Goal: Task Accomplishment & Management: Complete application form

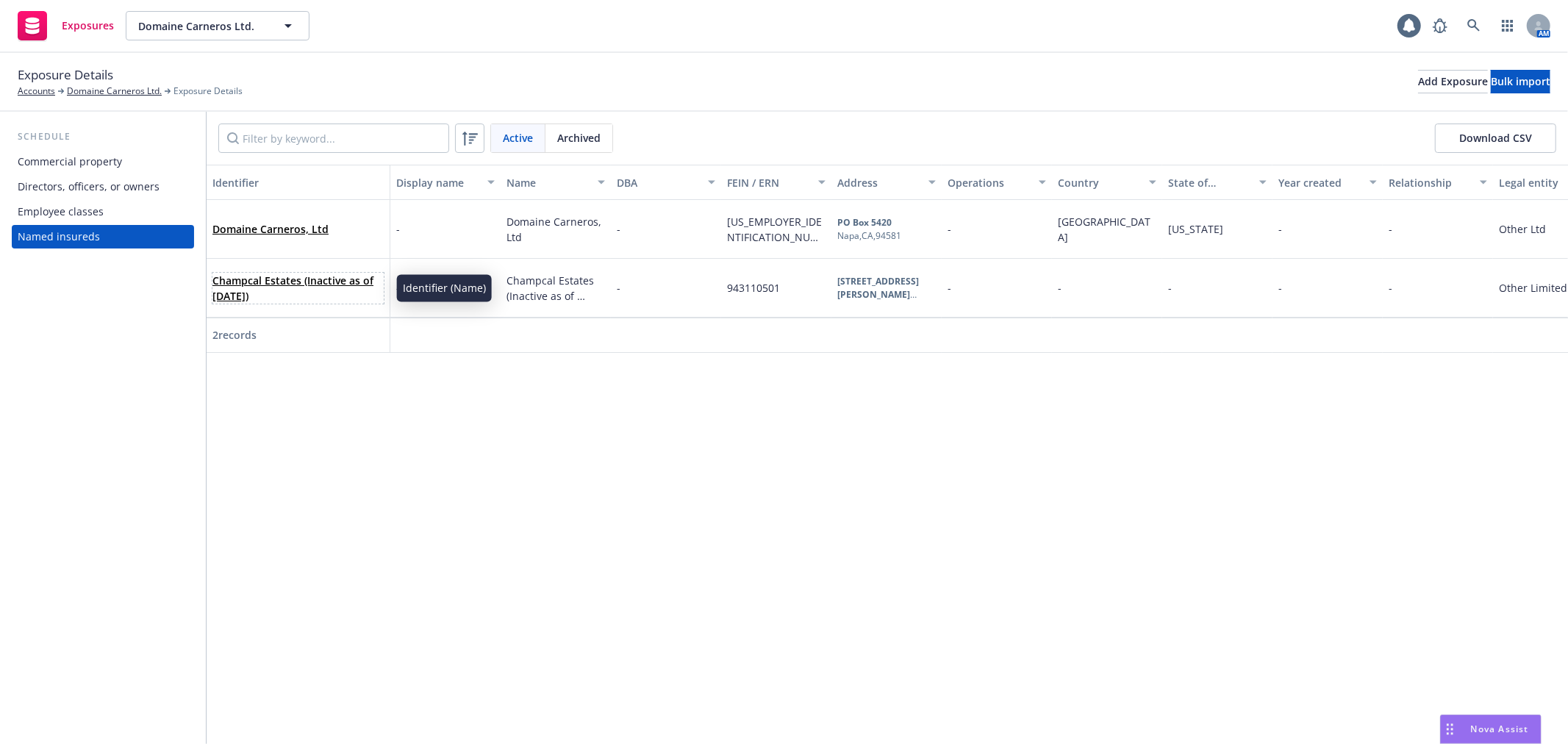
click at [284, 277] on link "Champcal Estates (Inactive as of [DATE])" at bounding box center [292, 287] width 161 height 29
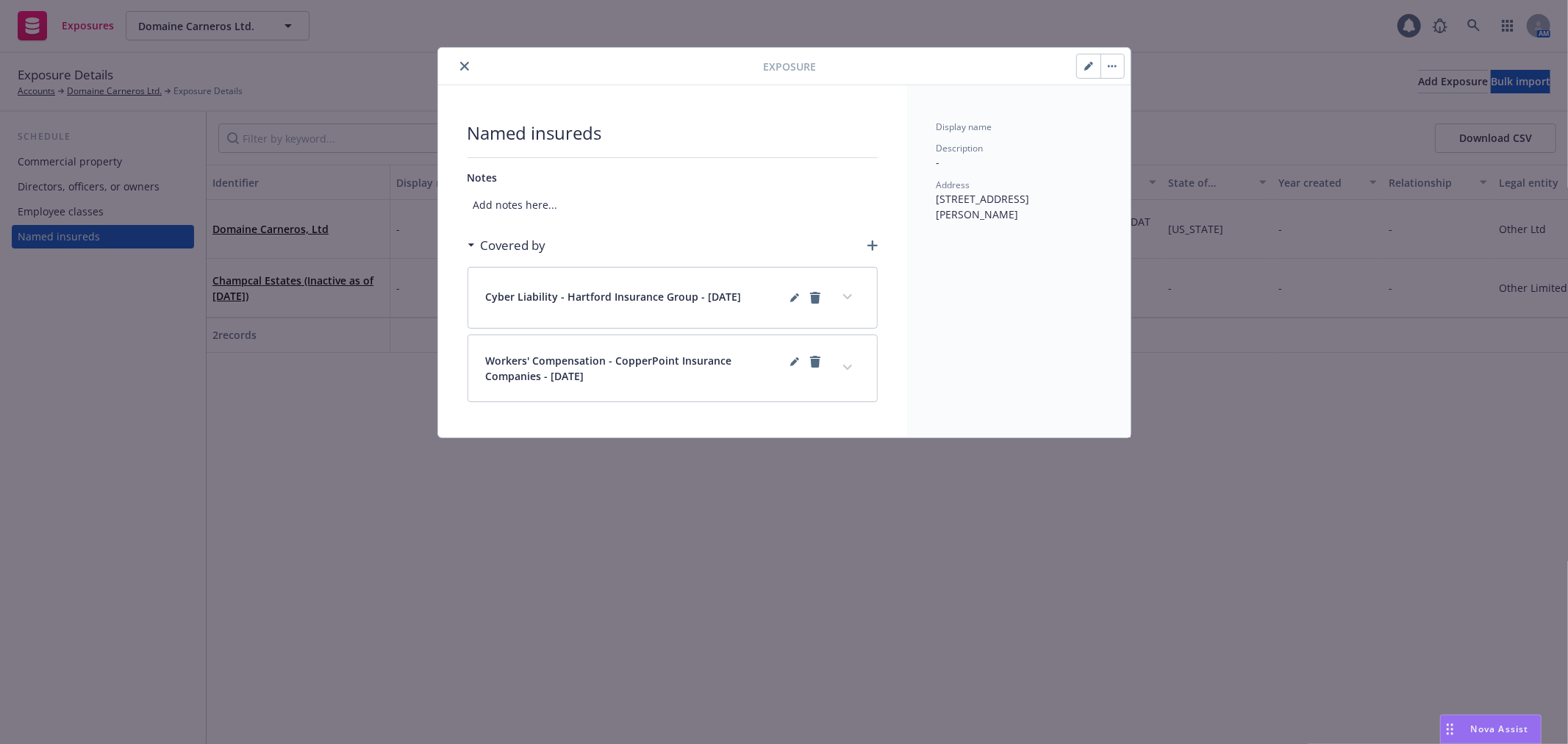
click at [1091, 69] on icon "button" at bounding box center [1088, 66] width 9 height 9
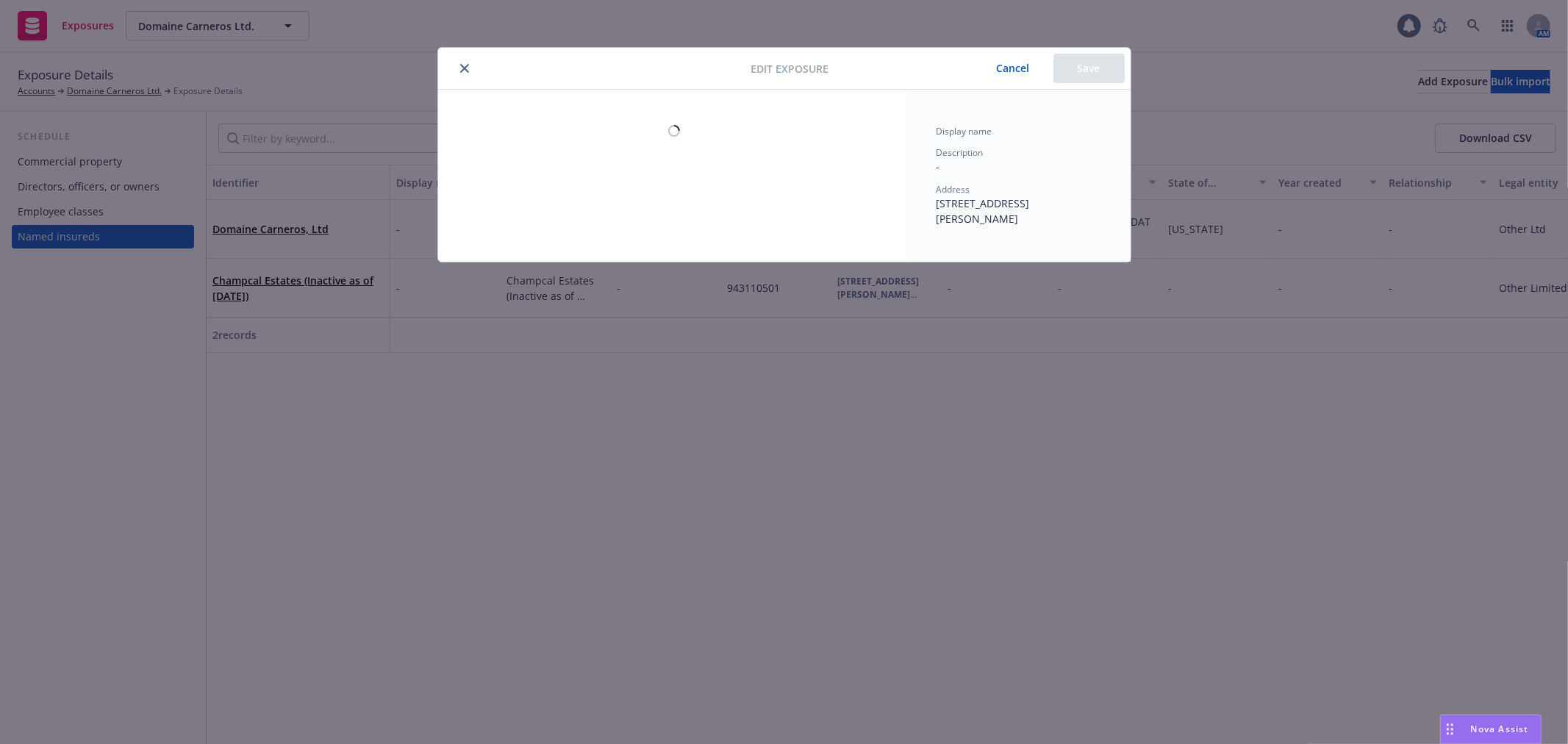
select select "OTHER"
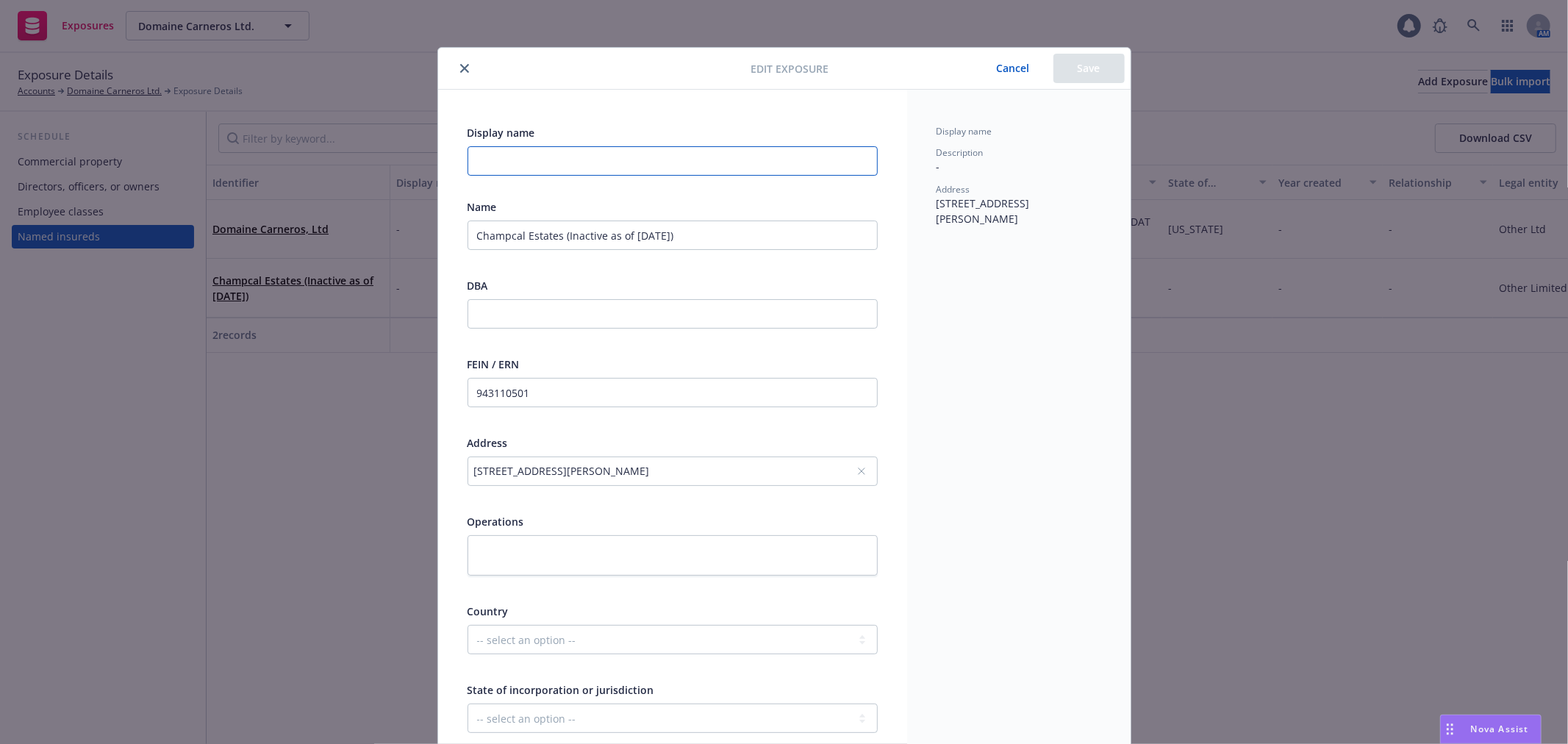
click at [552, 163] on input "Display name" at bounding box center [672, 161] width 410 height 29
paste input "Champcal has ceased business and no longer doing business (including payroll) a…"
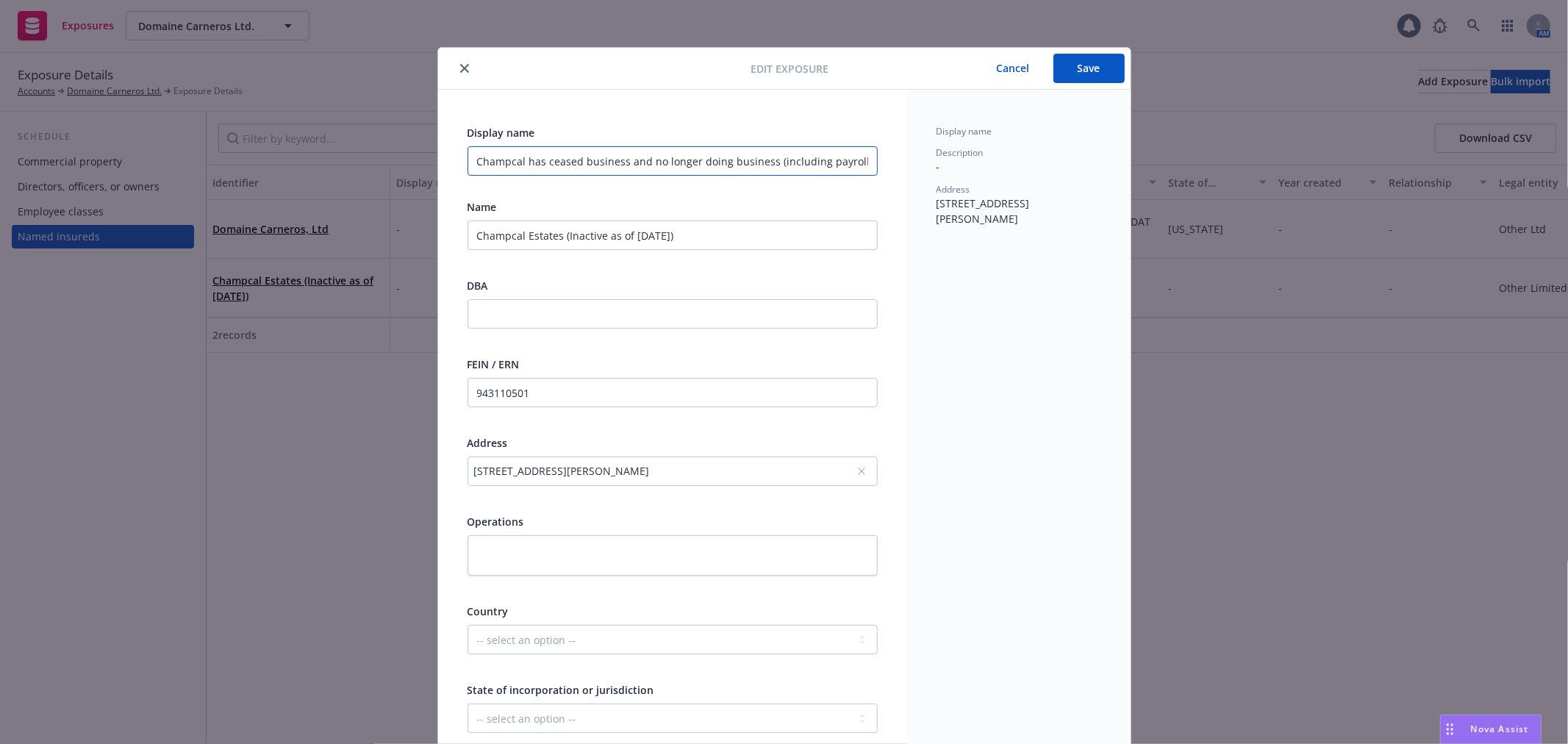
scroll to position [0, 37]
type input "Champcal has ceased business and no longer doing business (including payroll) a…"
click at [1096, 65] on button "Save" at bounding box center [1089, 67] width 72 height 29
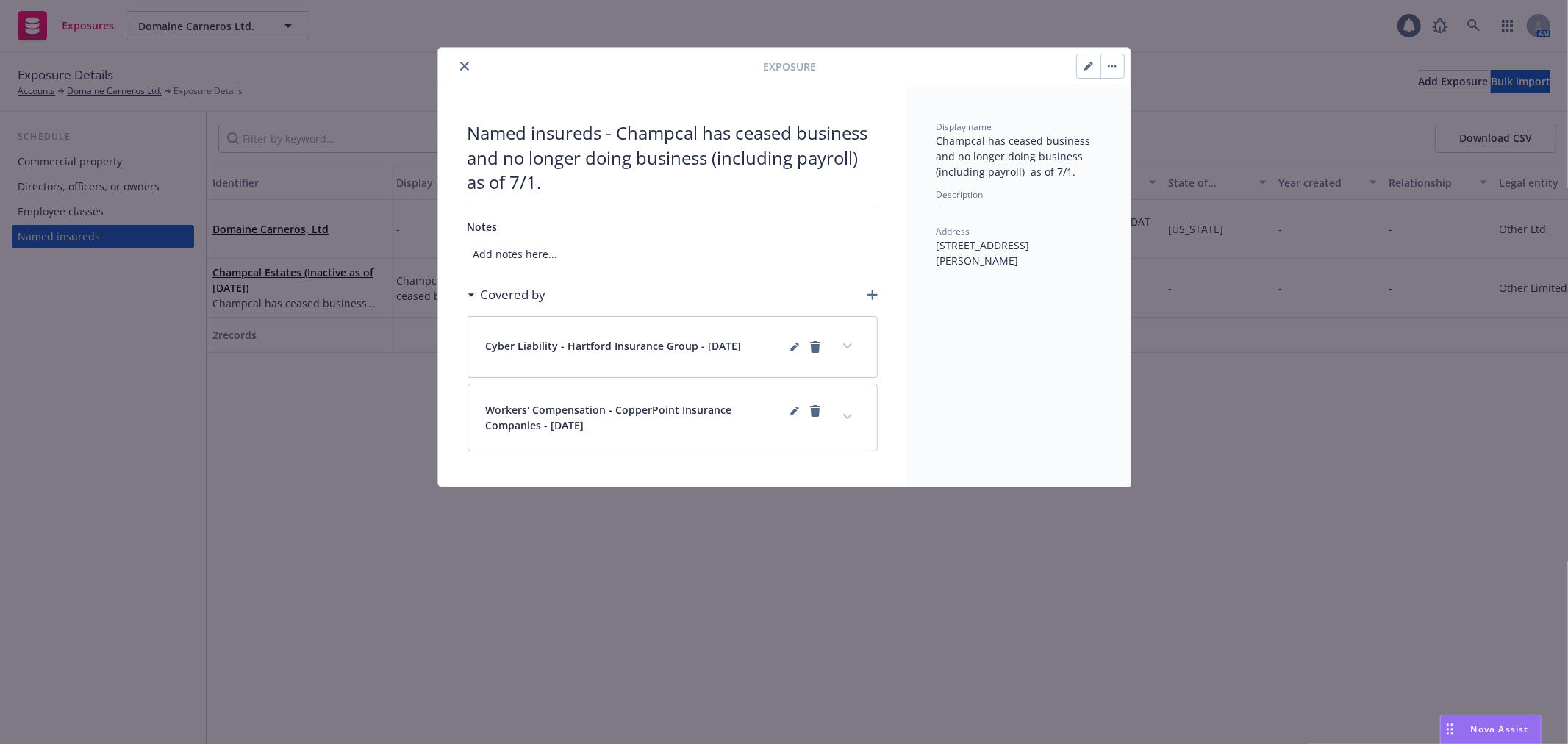
click at [462, 65] on icon "close" at bounding box center [464, 66] width 9 height 9
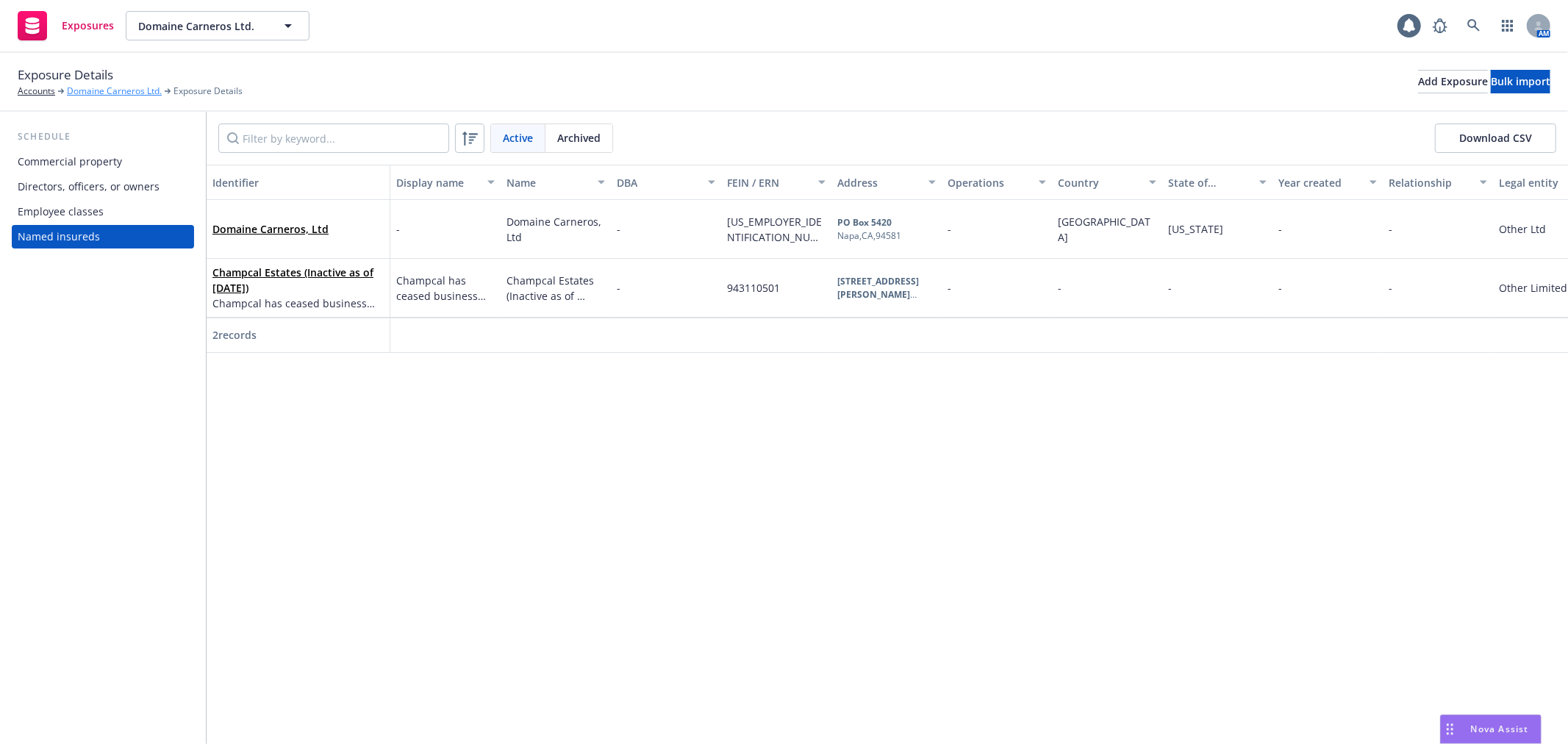
click at [121, 90] on link "Domaine Carneros Ltd." at bounding box center [114, 91] width 95 height 13
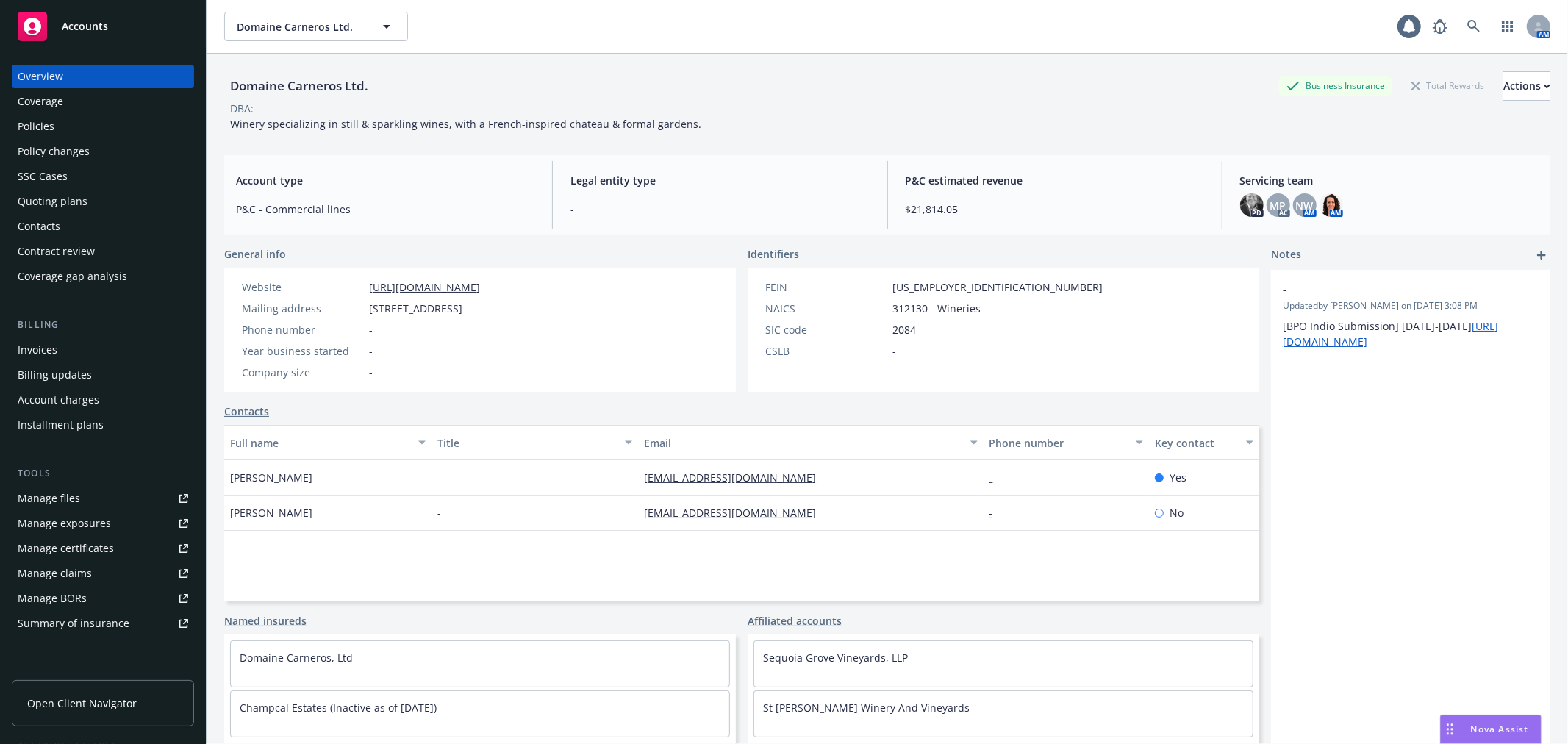
click at [115, 147] on div "Policy changes" at bounding box center [102, 152] width 171 height 23
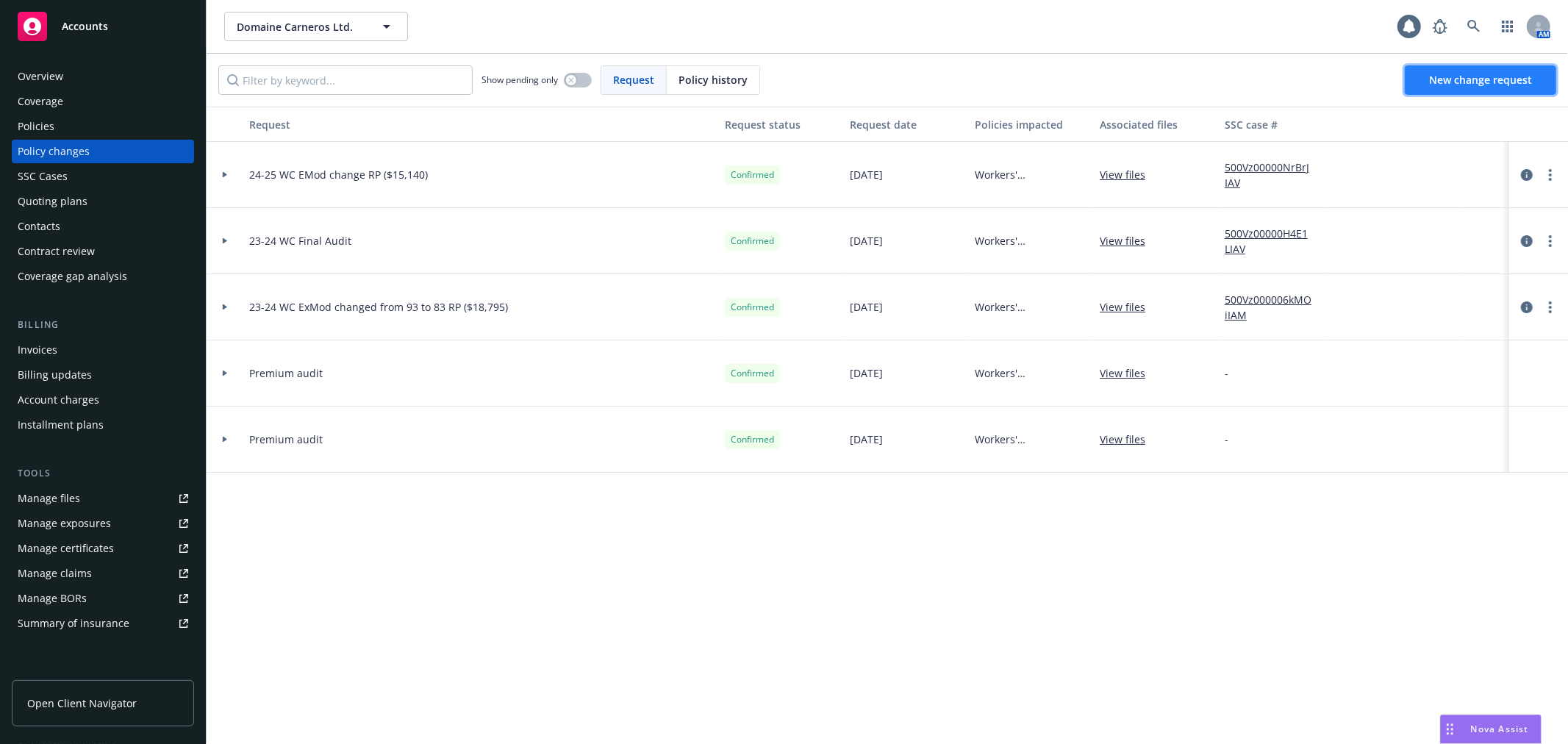
click at [1456, 79] on span "New change request" at bounding box center [1481, 79] width 103 height 14
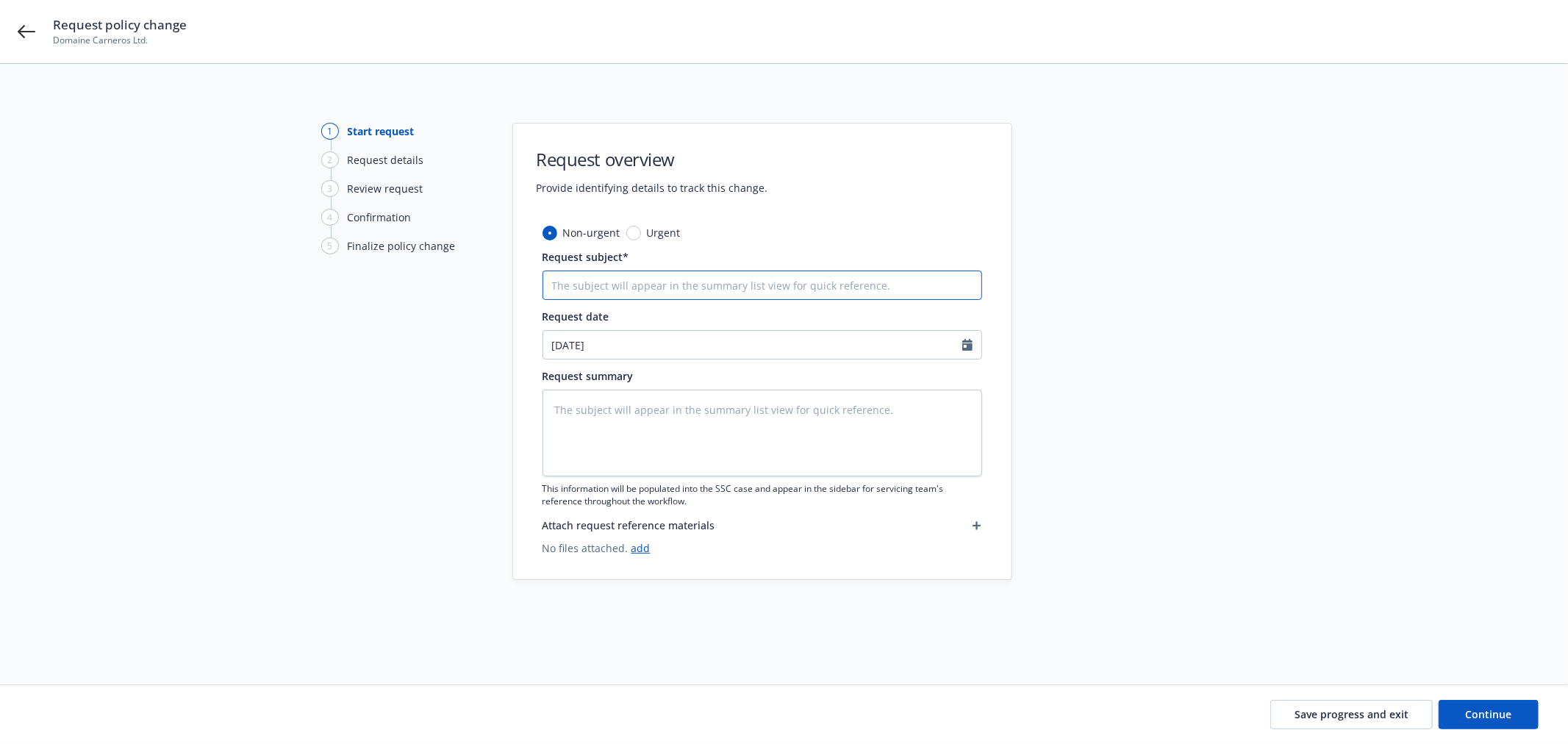
click at [723, 284] on input "Request subject*" at bounding box center [762, 285] width 440 height 29
type textarea "x"
type input "2"
type textarea "x"
type input "25"
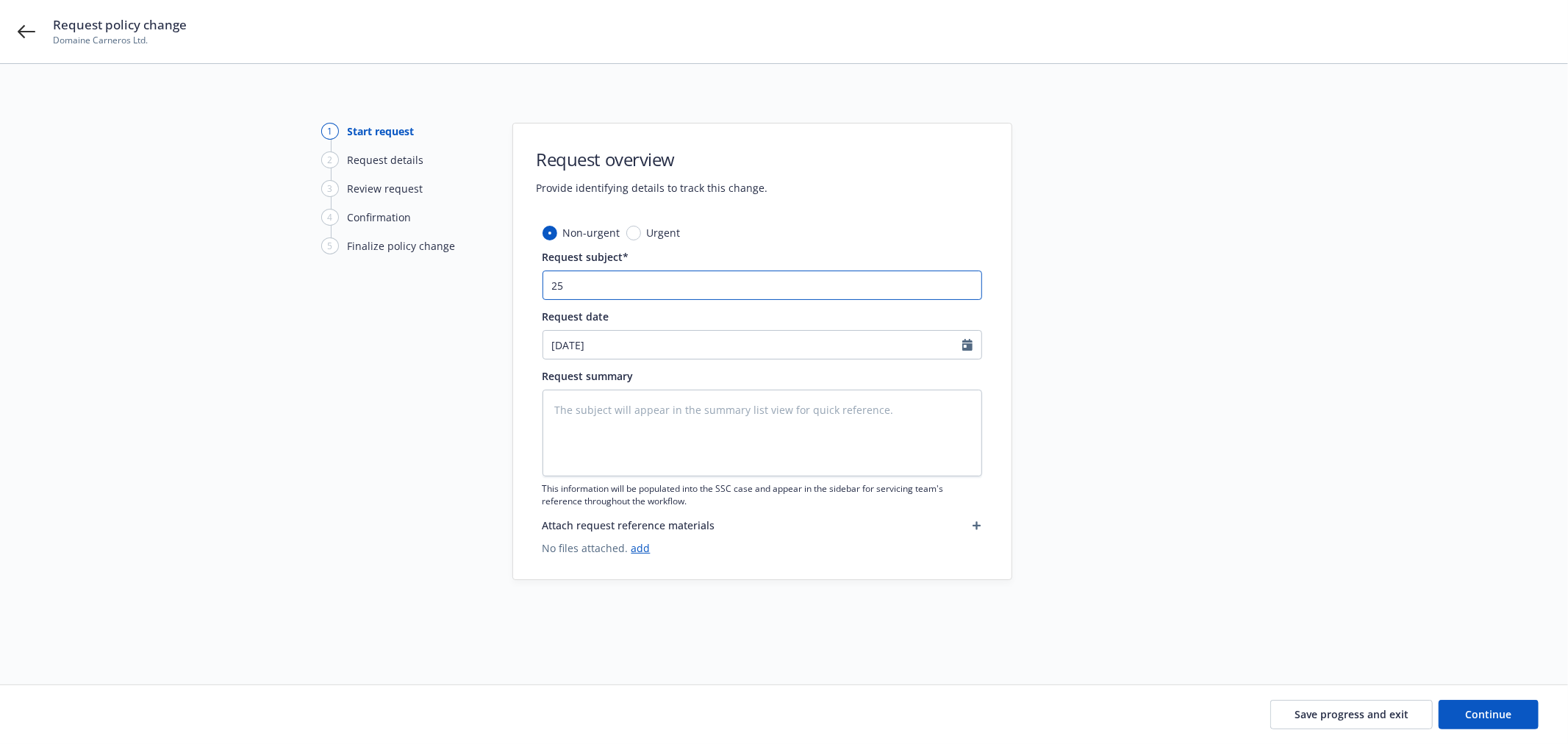
type textarea "x"
type input "25-"
type textarea "x"
type input "25-2"
type textarea "x"
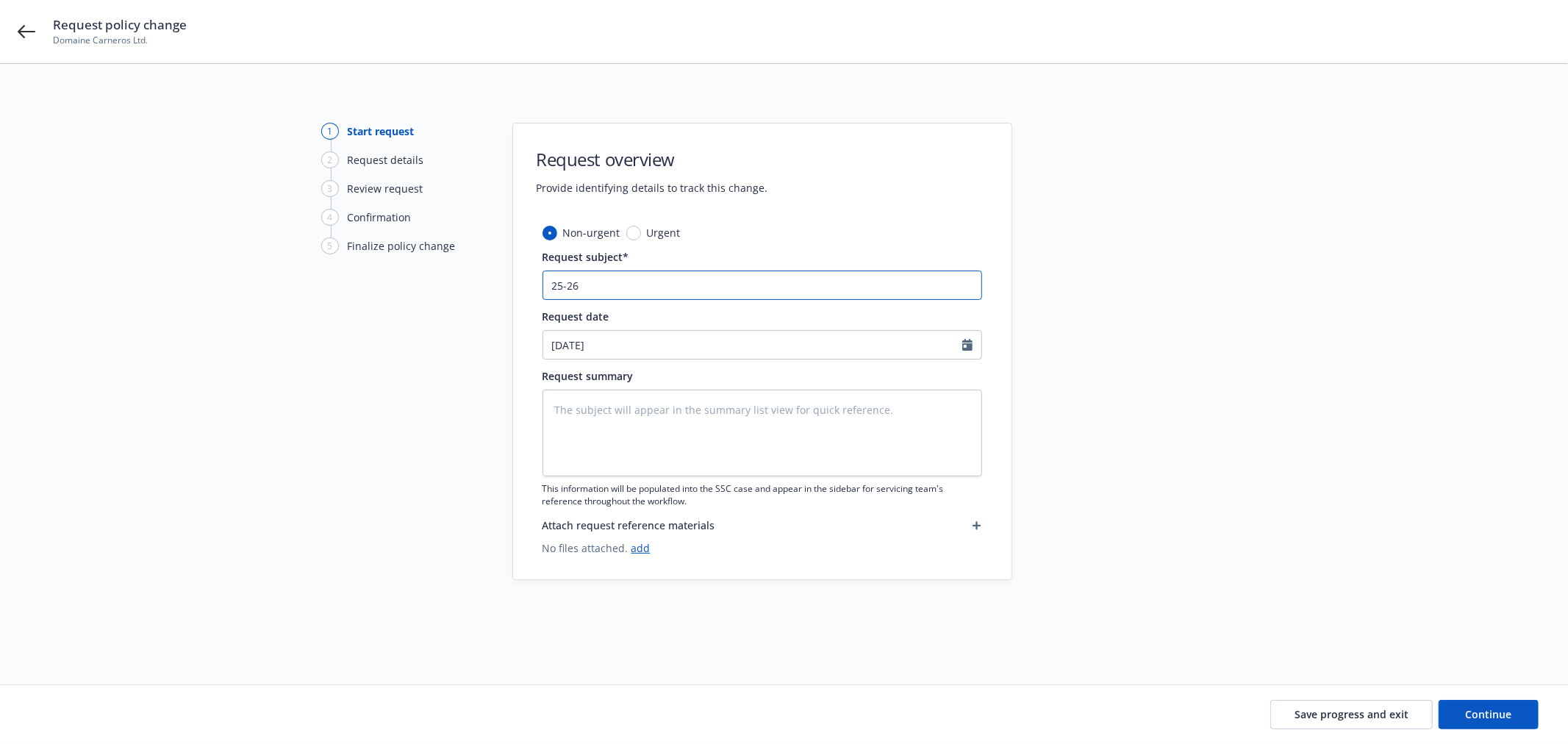
type input "25-26"
type textarea "x"
type input "25-26 W"
type textarea "x"
type input "25-26 WC"
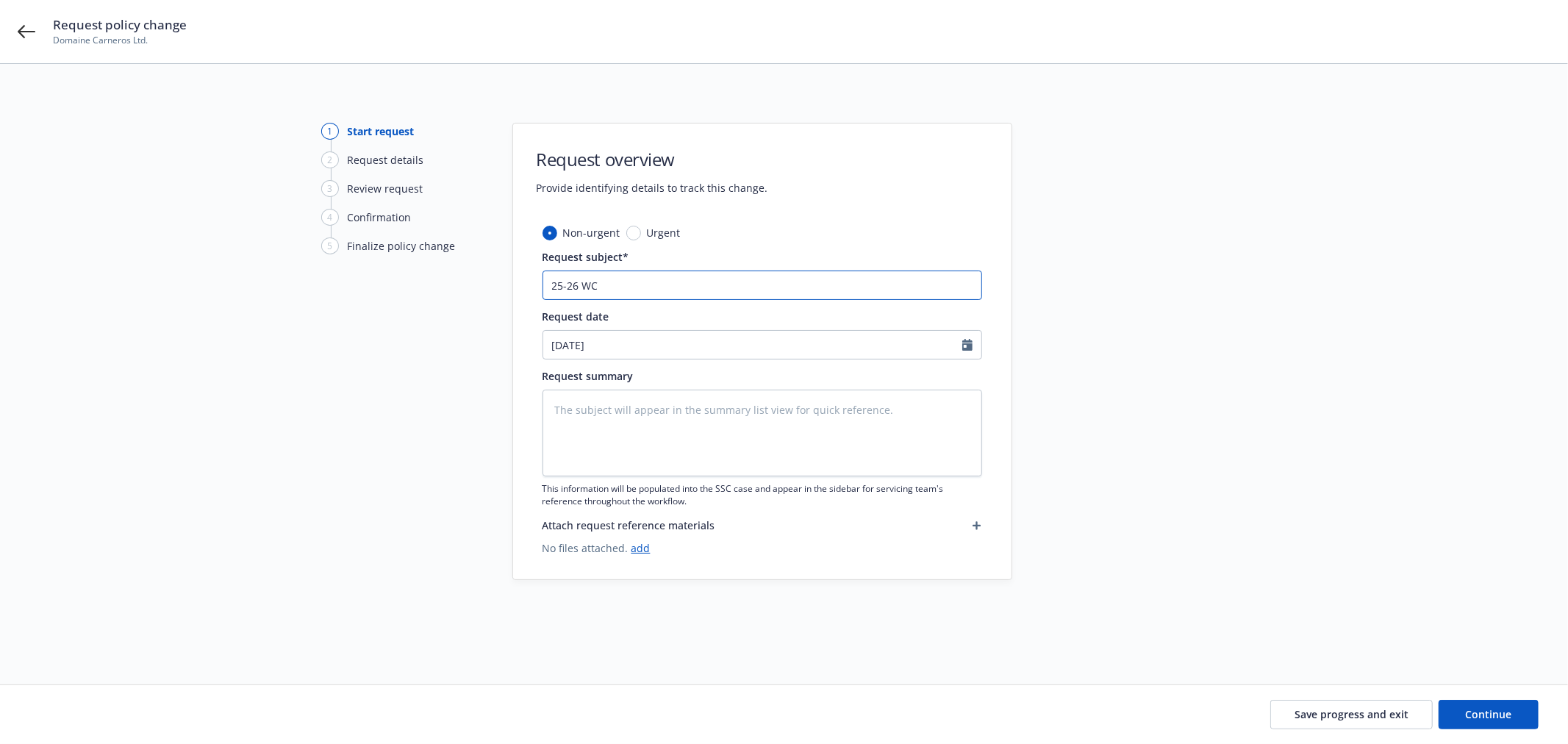
type textarea "x"
type input "25-26 WC"
paste input "Champcal has ceased business and no longer doing business (including payroll) a…"
type textarea "x"
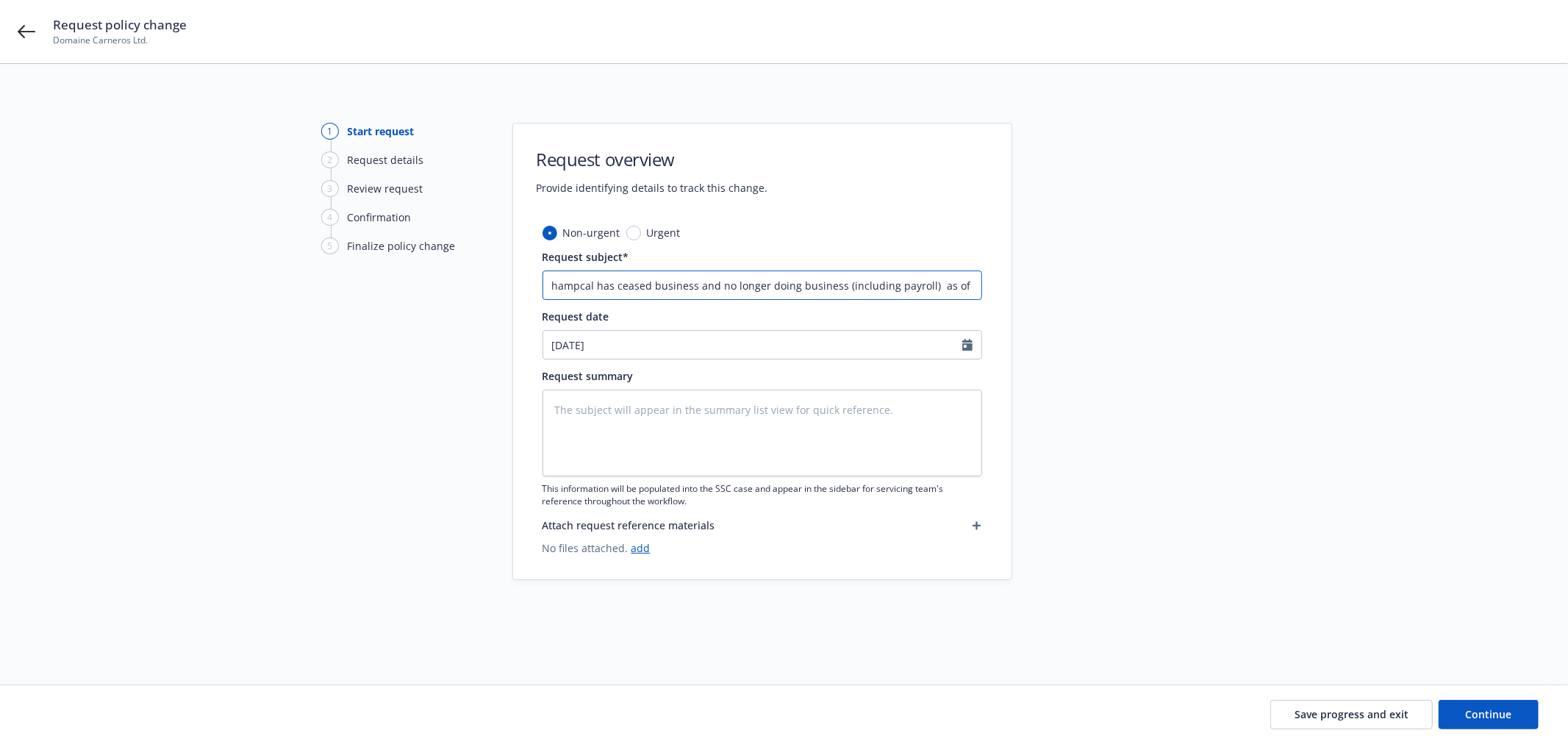
type input "25-26 WC Champcal has ceased business and no longer doing business (including p…"
click at [690, 391] on textarea at bounding box center [762, 433] width 440 height 87
paste textarea "Champcal has ceased business and no longer doing business (including payroll) a…"
type textarea "x"
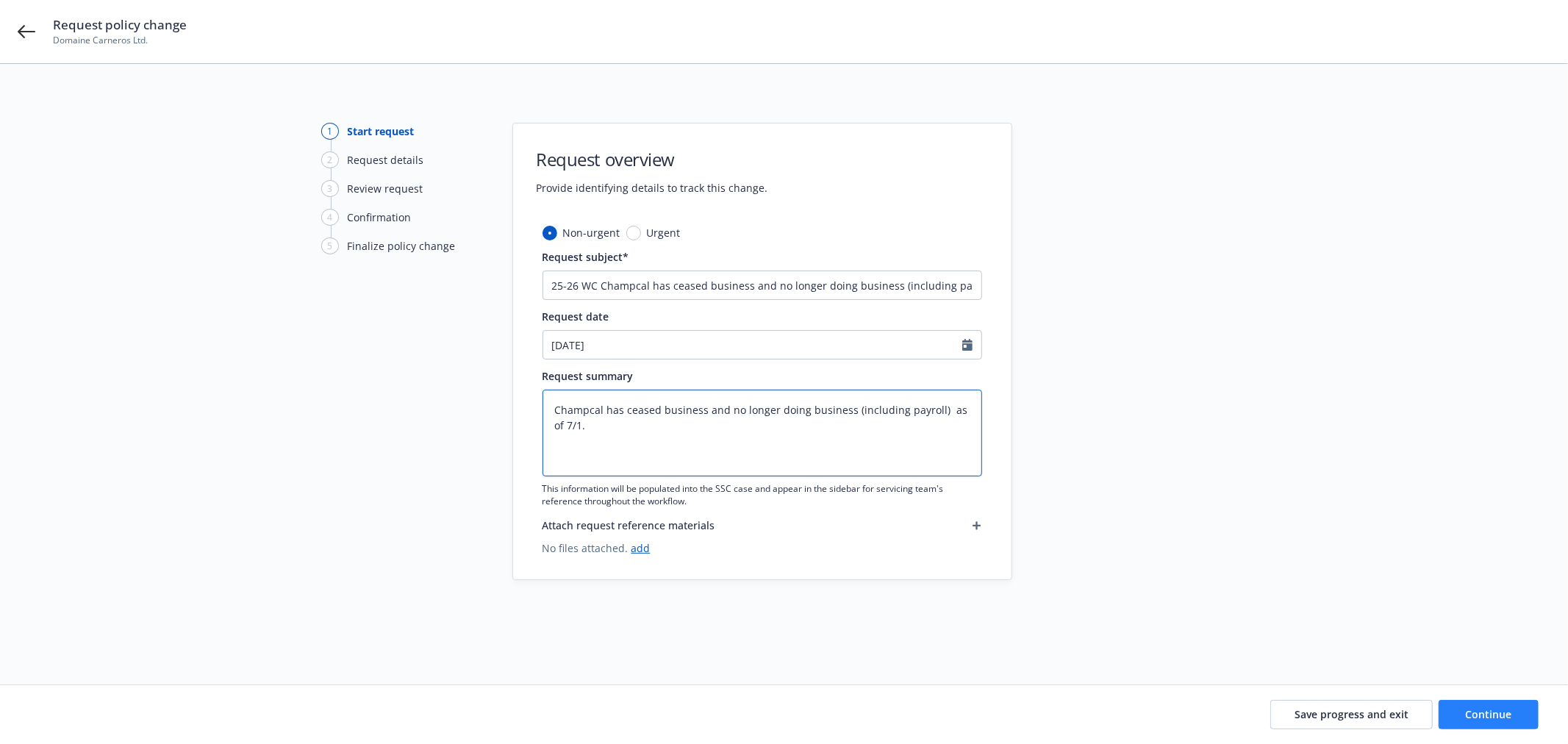
type textarea "Champcal has ceased business and no longer doing business (including payroll) a…"
click at [1497, 717] on span "Continue" at bounding box center [1489, 714] width 47 height 14
type textarea "x"
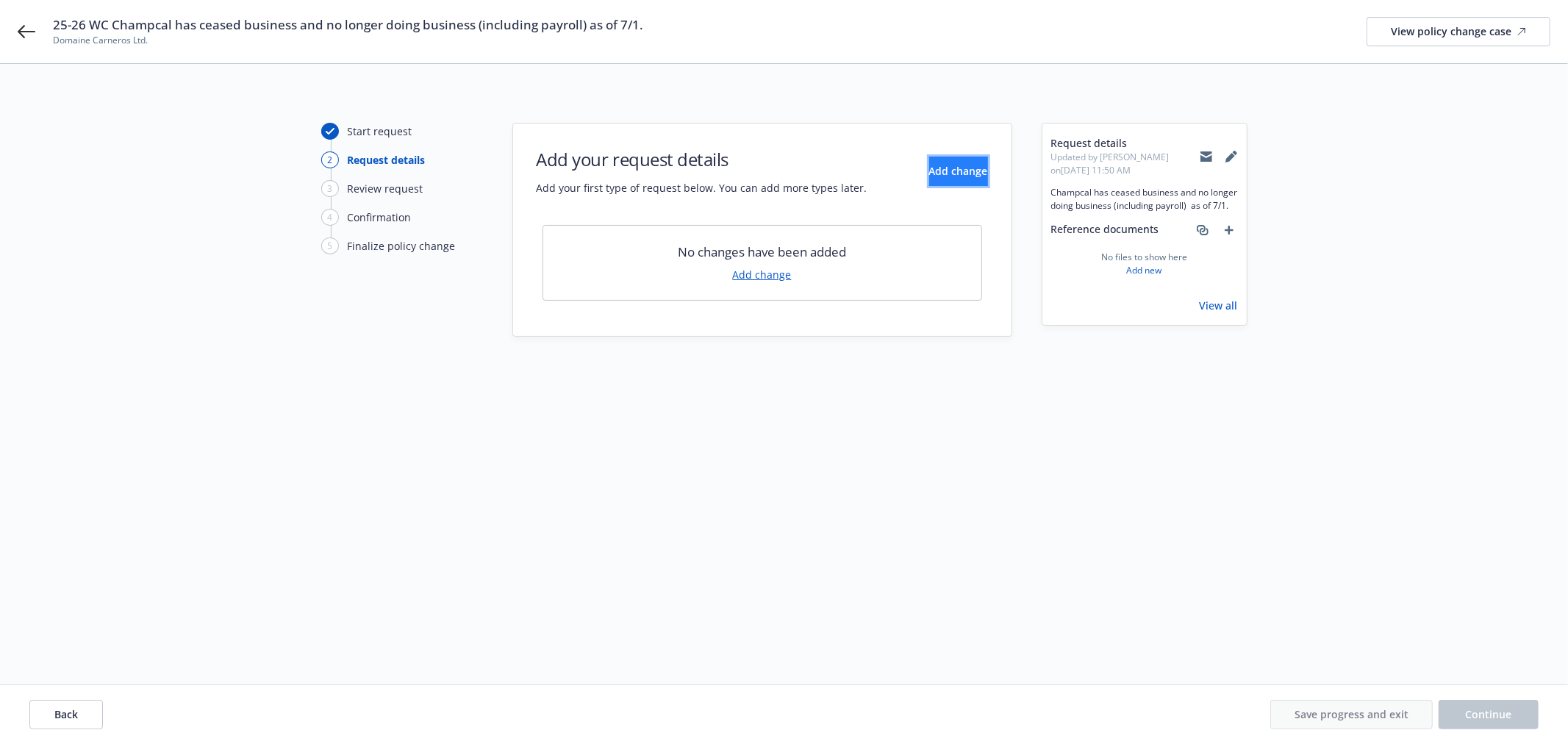
click at [964, 184] on button "Add change" at bounding box center [958, 171] width 59 height 29
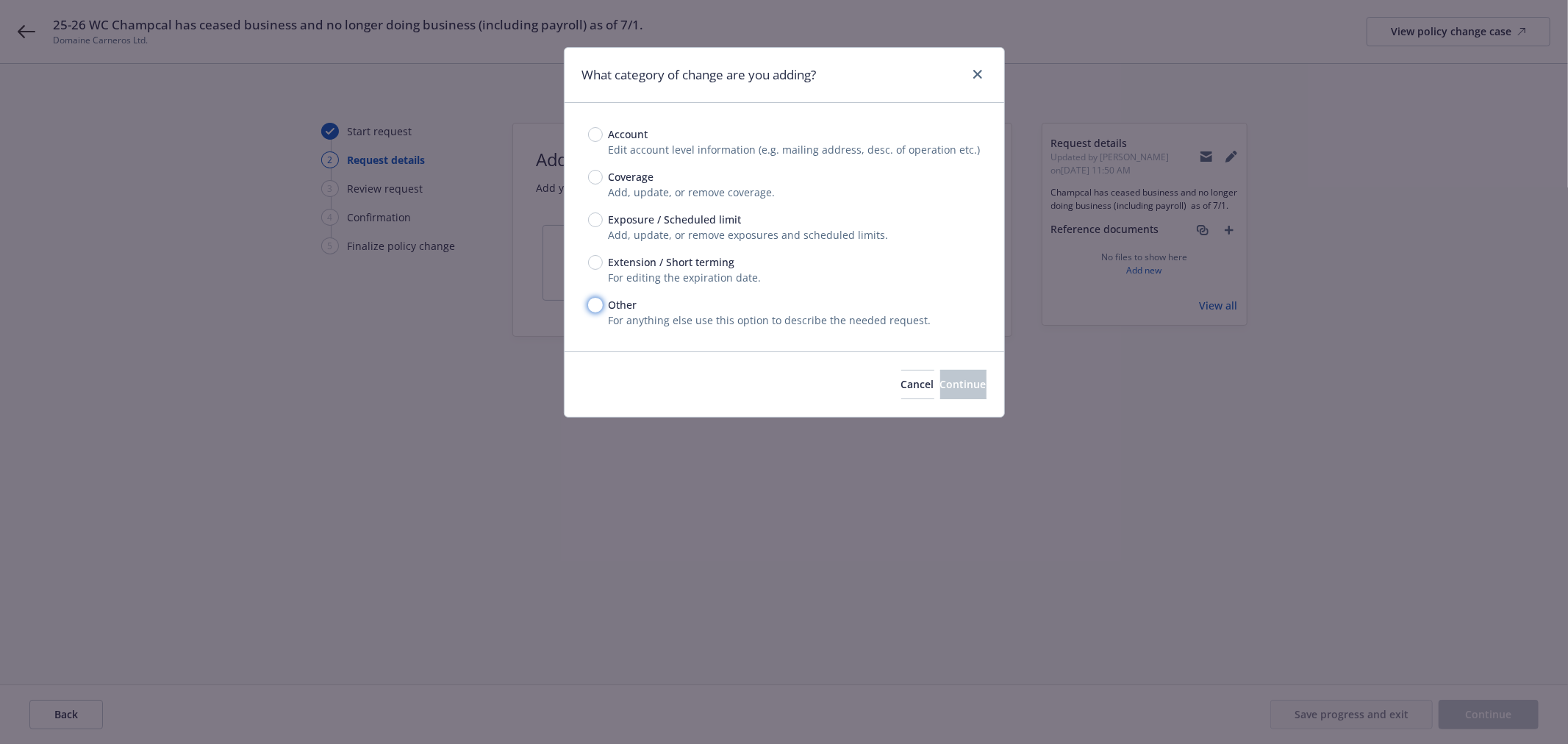
click at [596, 299] on input "Other" at bounding box center [596, 305] width 15 height 15
radio input "true"
click at [941, 379] on span "Continue" at bounding box center [964, 384] width 47 height 14
type textarea "x"
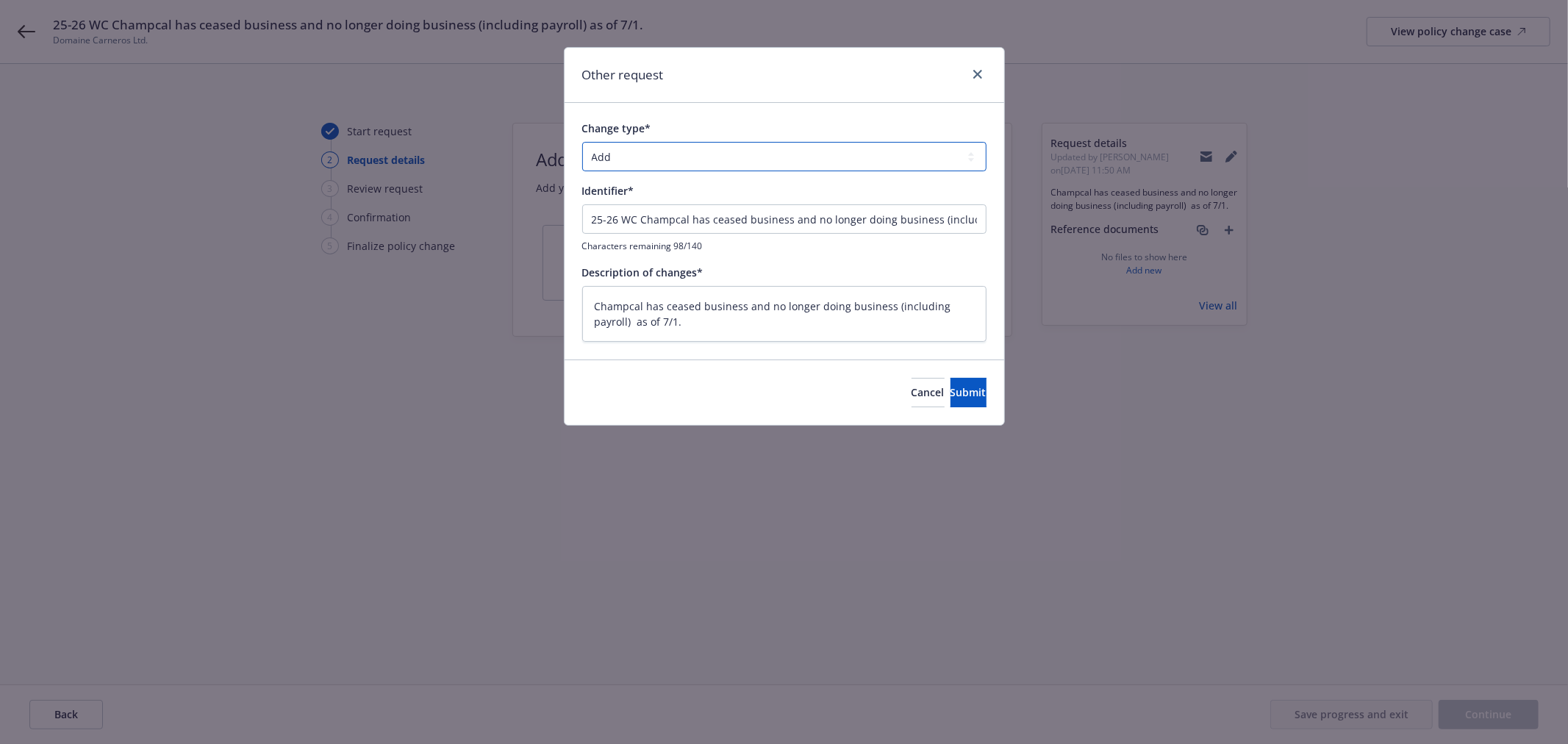
click at [667, 154] on select "Add Audit Change Remove" at bounding box center [784, 156] width 404 height 29
select select "CHANGE"
click at [582, 142] on select "Add Audit Change Remove" at bounding box center [784, 156] width 404 height 29
click at [951, 397] on span "Submit" at bounding box center [968, 392] width 36 height 14
type textarea "x"
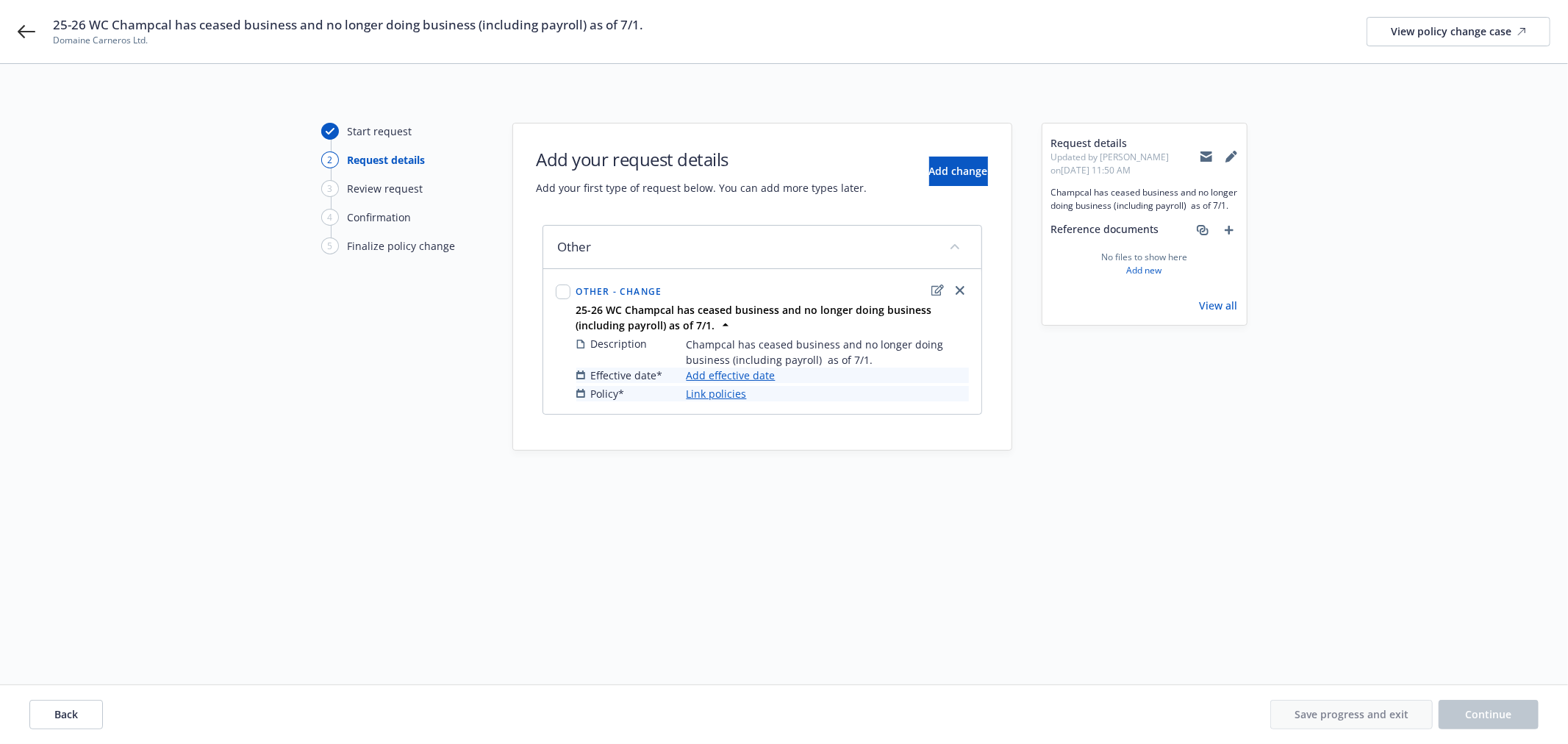
click at [734, 378] on link "Add effective date" at bounding box center [731, 375] width 89 height 16
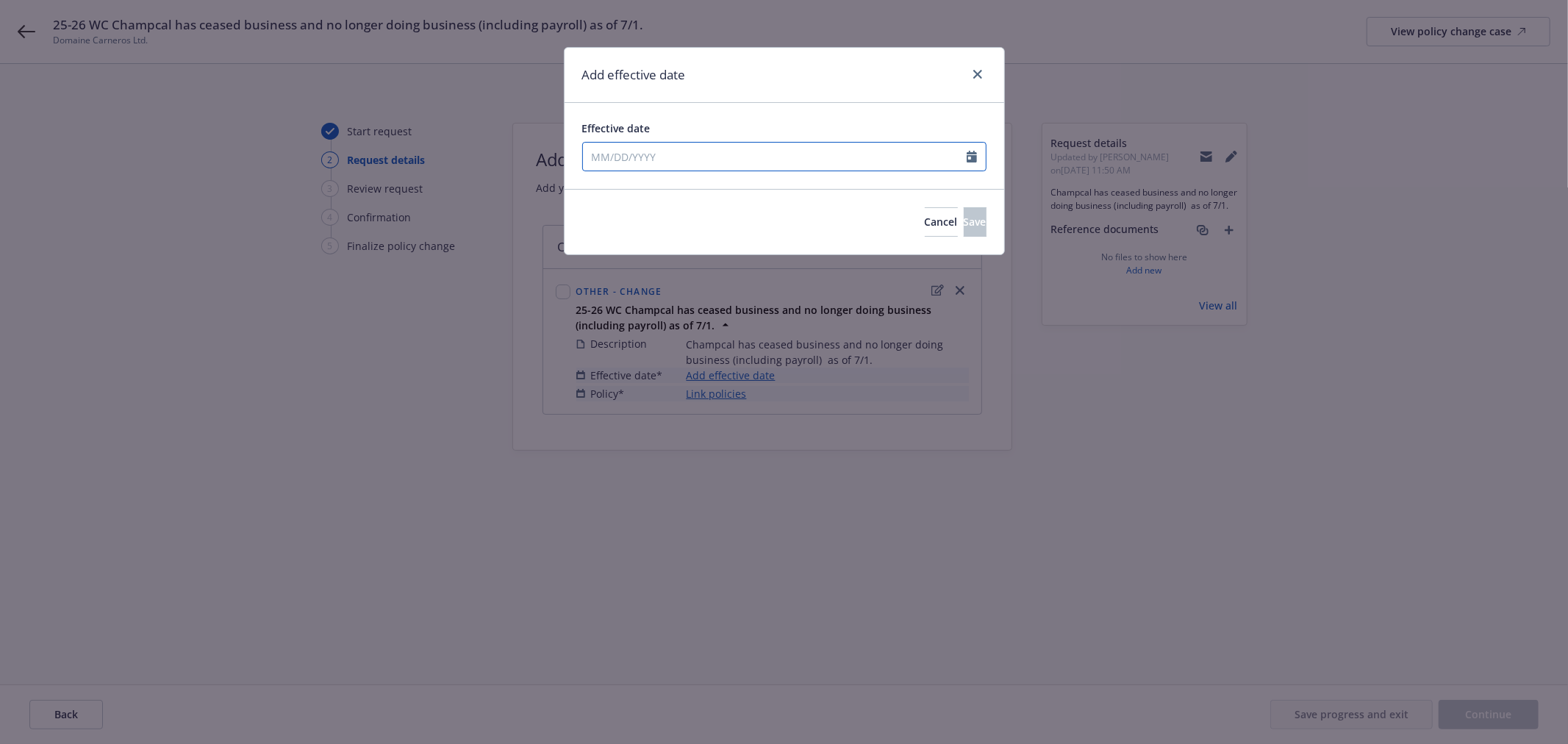
click at [709, 166] on input "Effective date" at bounding box center [775, 157] width 384 height 28
select select "8"
type input "[DATE]"
click at [843, 72] on div "Add effective date" at bounding box center [785, 75] width 440 height 55
click at [964, 224] on button "Save" at bounding box center [975, 222] width 22 height 29
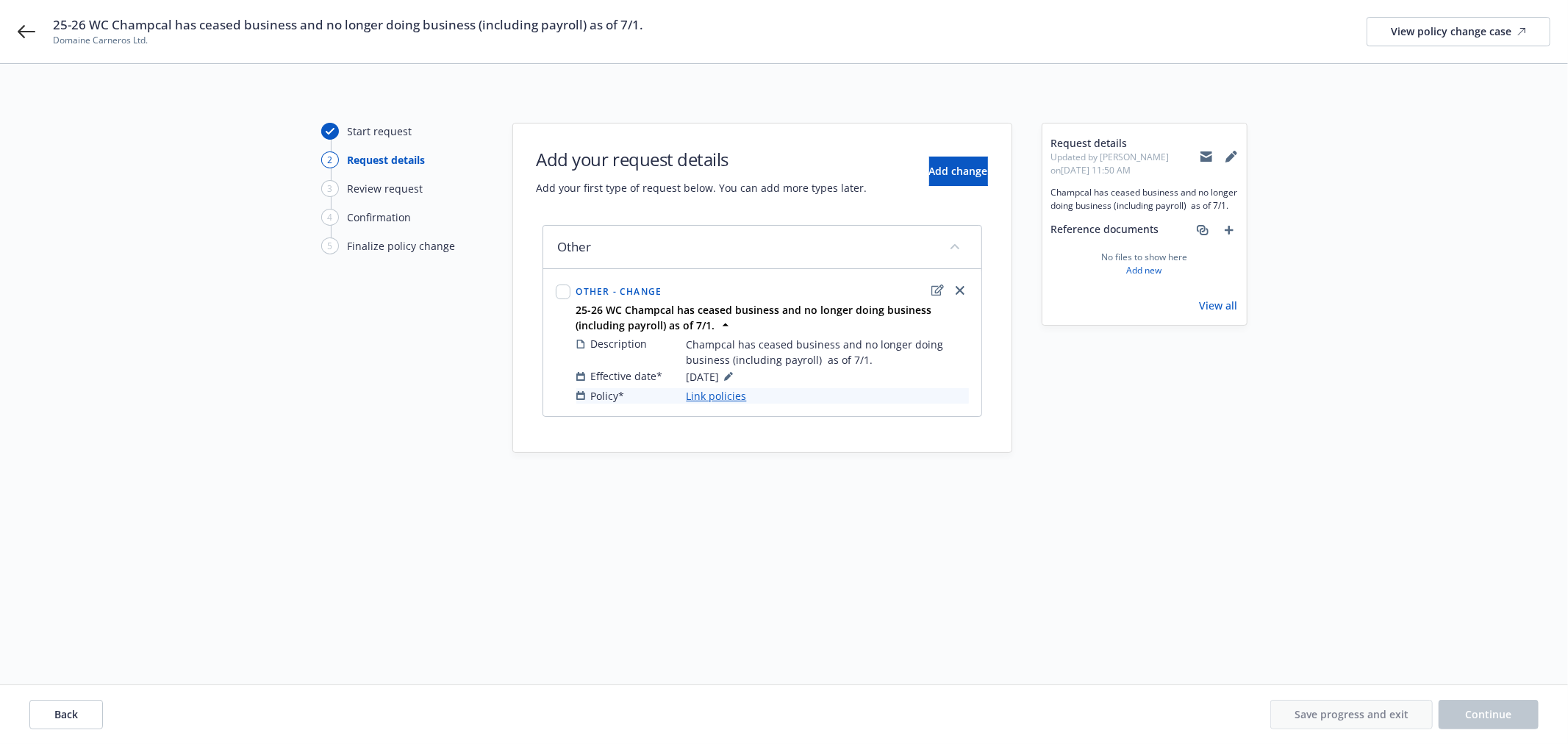
click at [718, 396] on link "Link policies" at bounding box center [717, 396] width 60 height 16
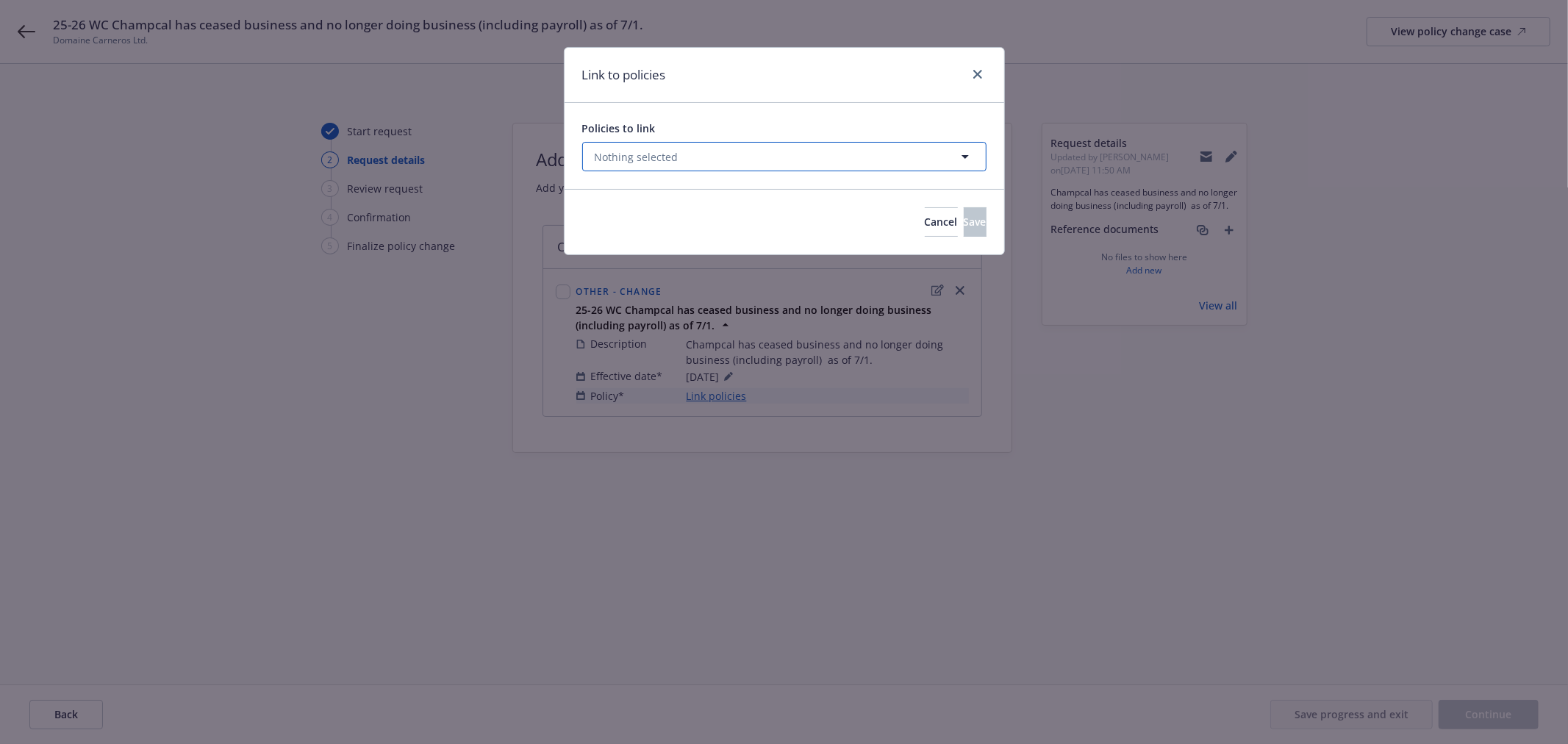
click at [685, 159] on button "Nothing selected" at bounding box center [784, 156] width 404 height 29
select select "ACTIVE"
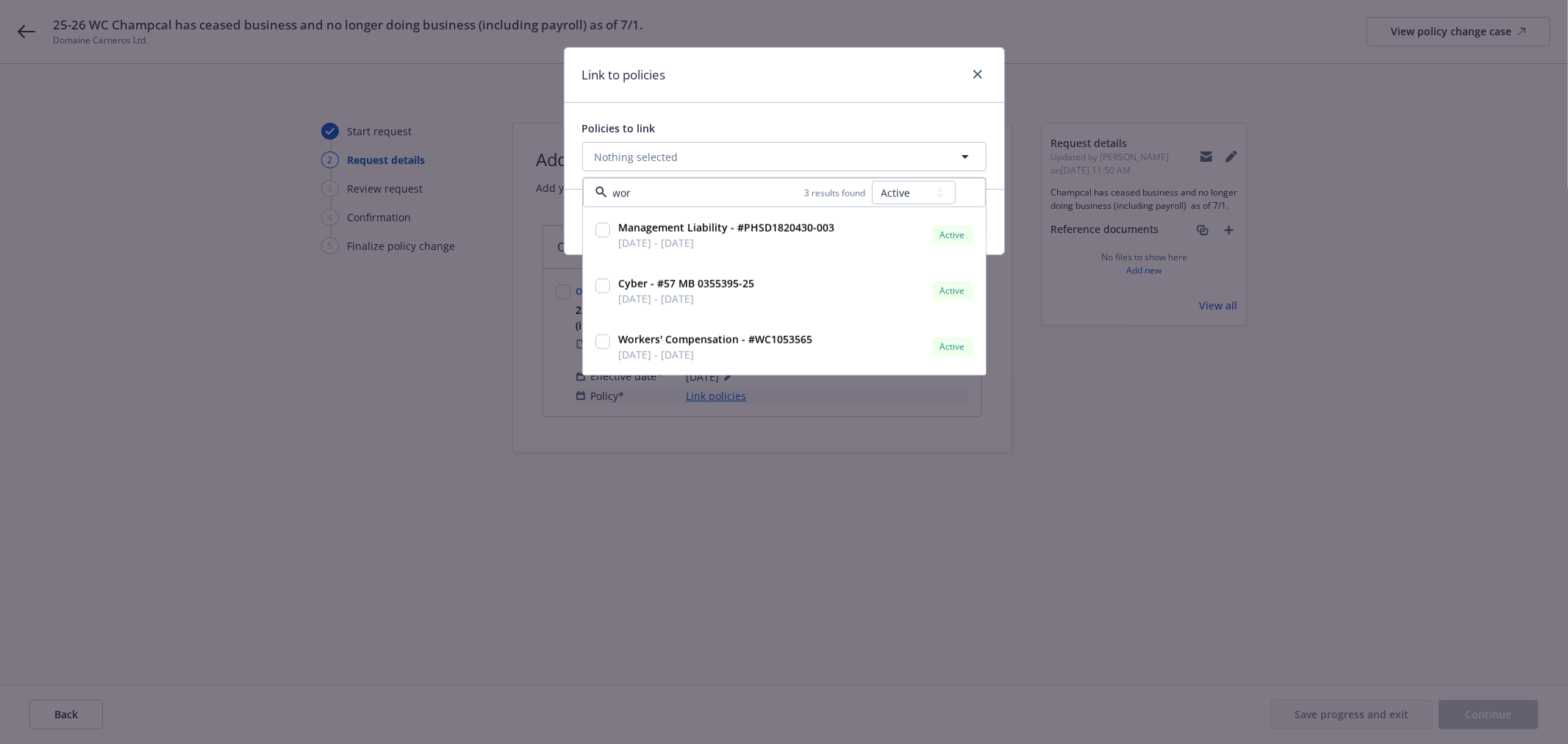
type input "work"
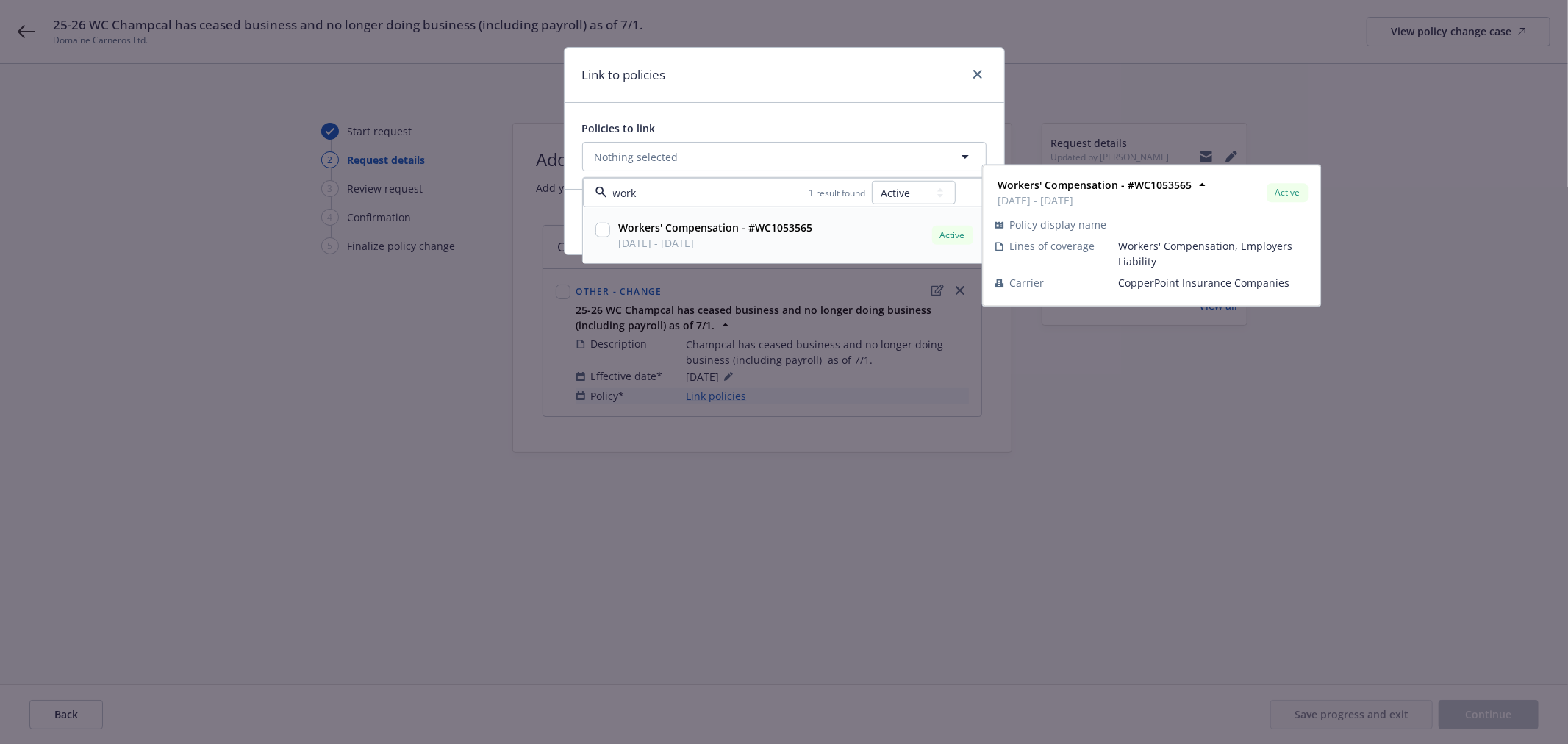
click at [599, 232] on input "checkbox" at bounding box center [603, 230] width 15 height 15
checkbox input "true"
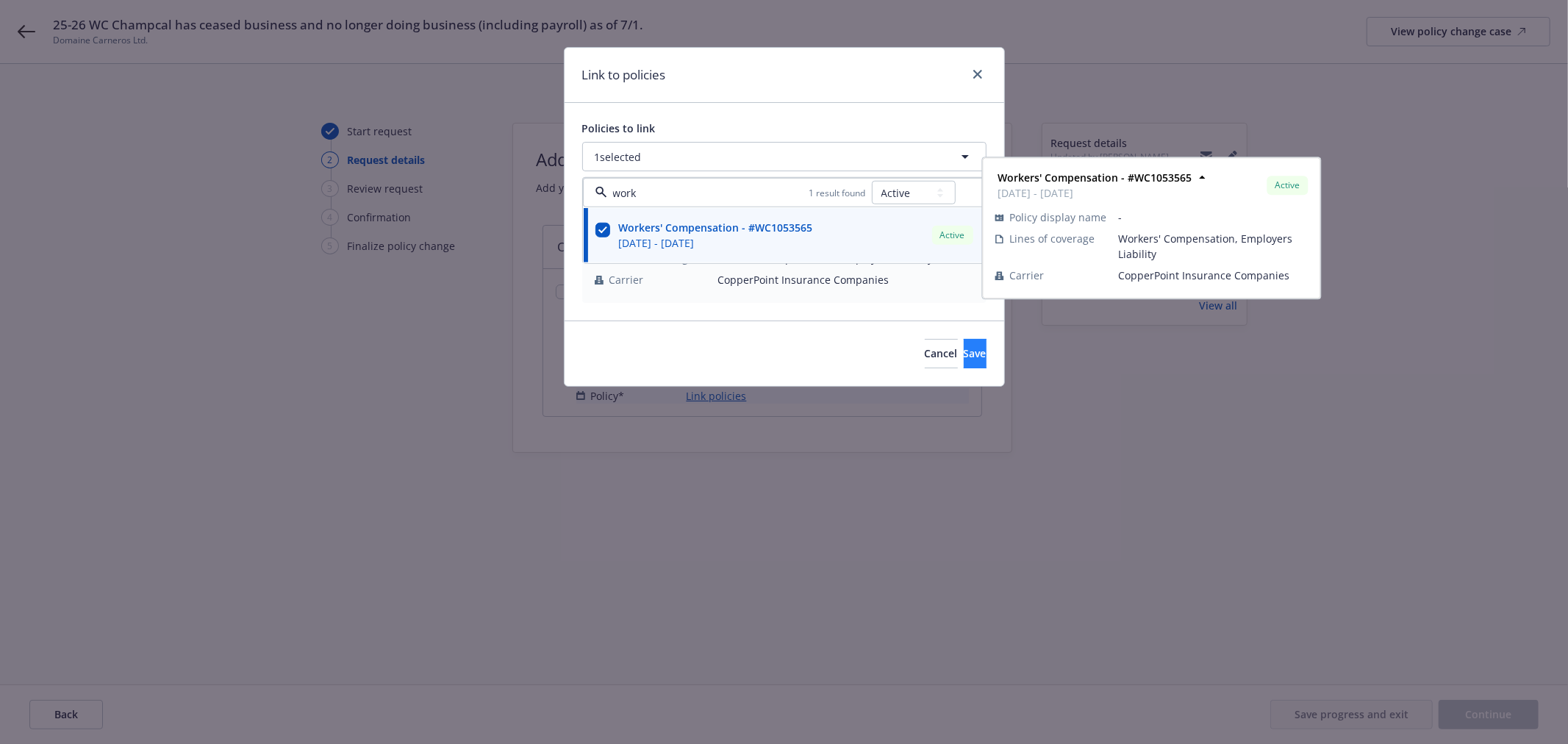
type input "work"
click at [966, 357] on button "Save" at bounding box center [975, 353] width 22 height 29
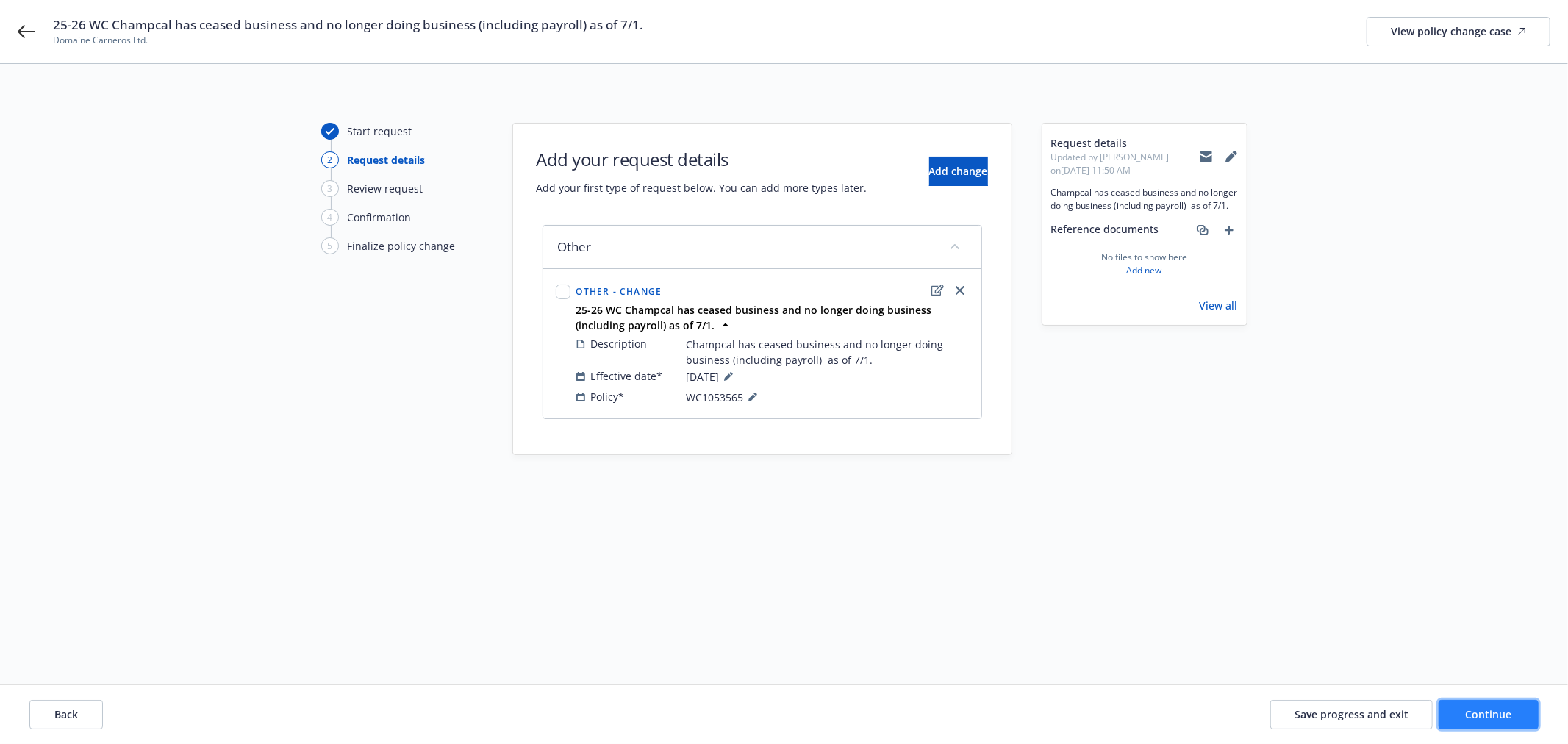
click at [1522, 715] on button "Continue" at bounding box center [1489, 714] width 100 height 29
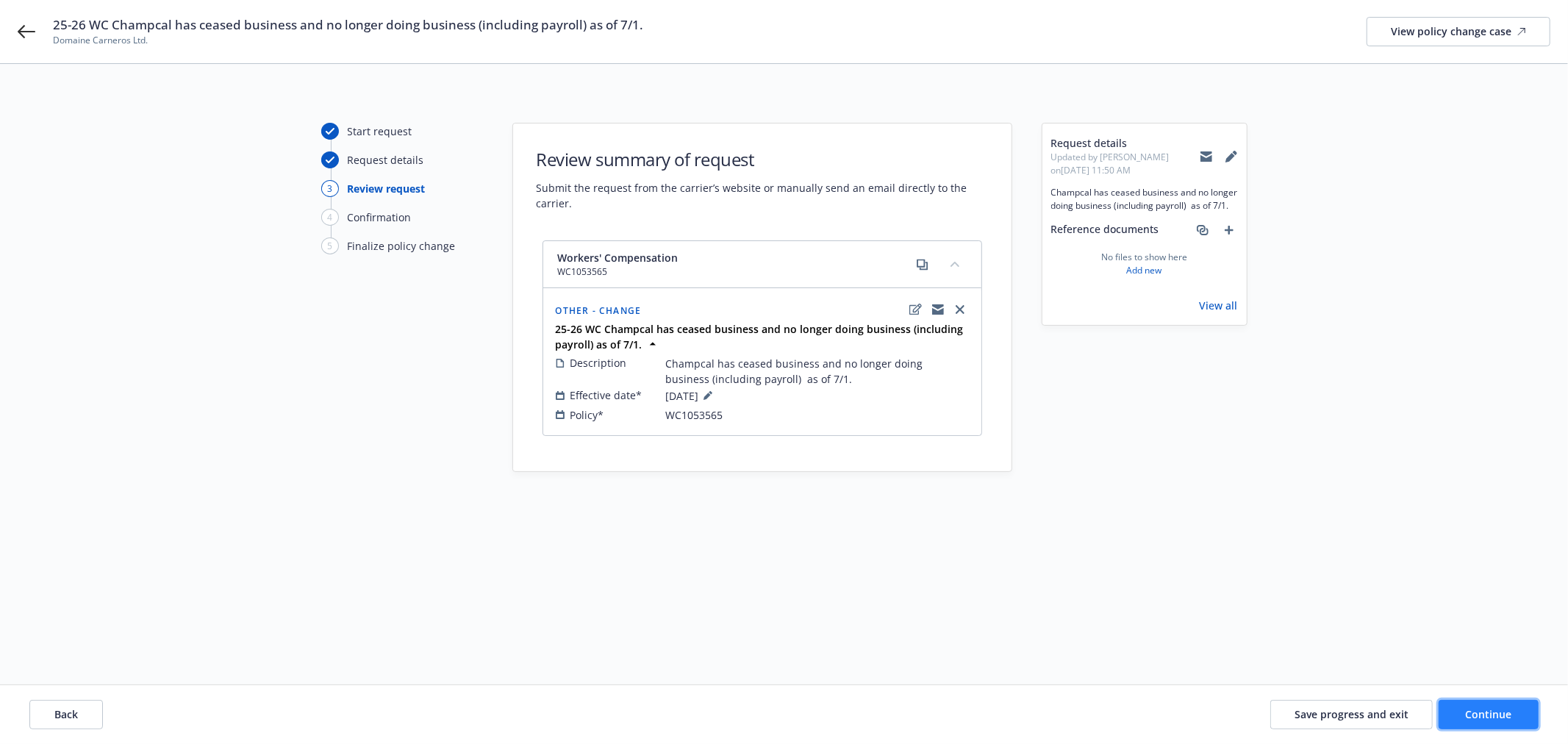
click at [1484, 717] on span "Continue" at bounding box center [1489, 714] width 47 height 14
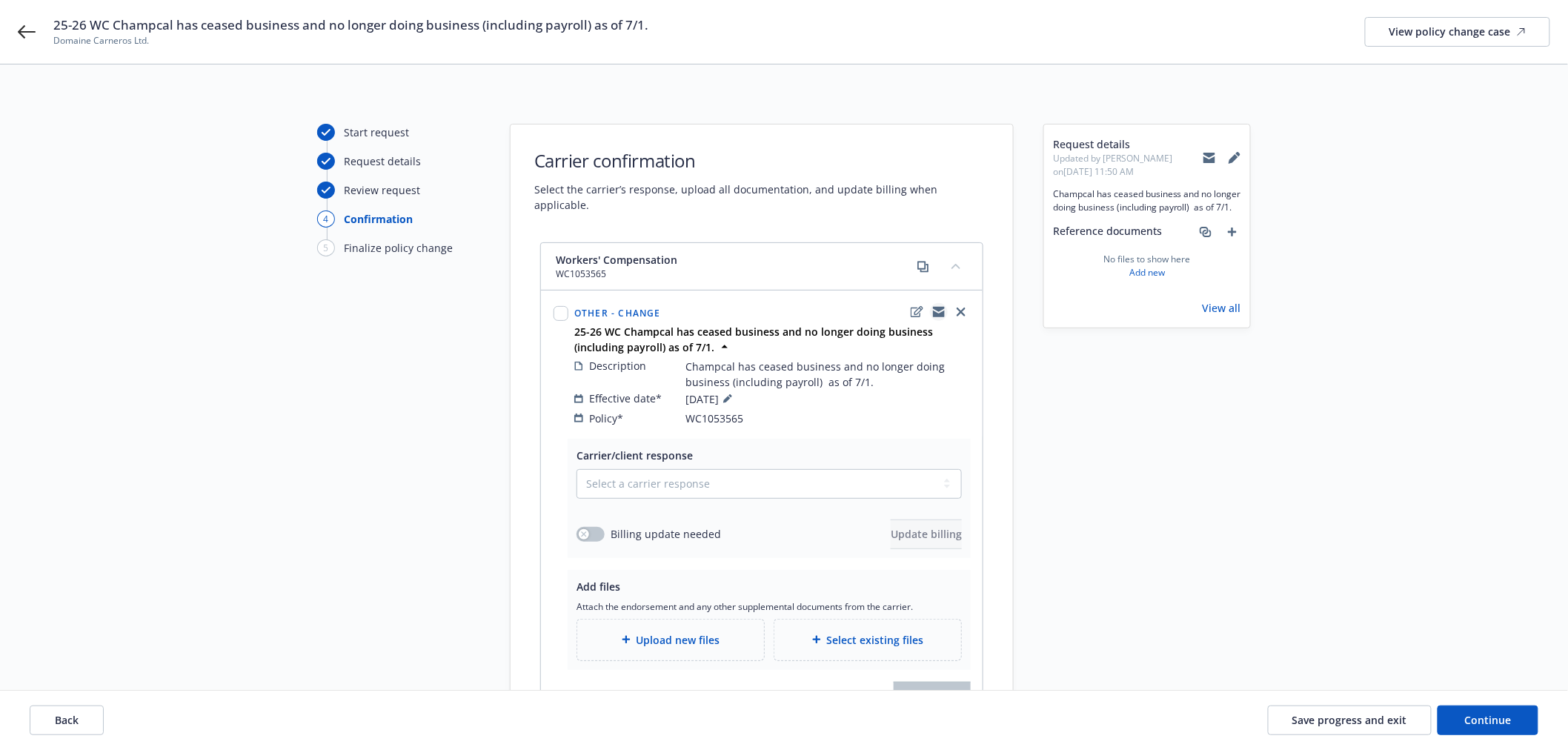
click at [937, 306] on icon "copyLogging" at bounding box center [939, 312] width 12 height 12
click at [1337, 721] on span "Save progress and exit" at bounding box center [1350, 720] width 115 height 14
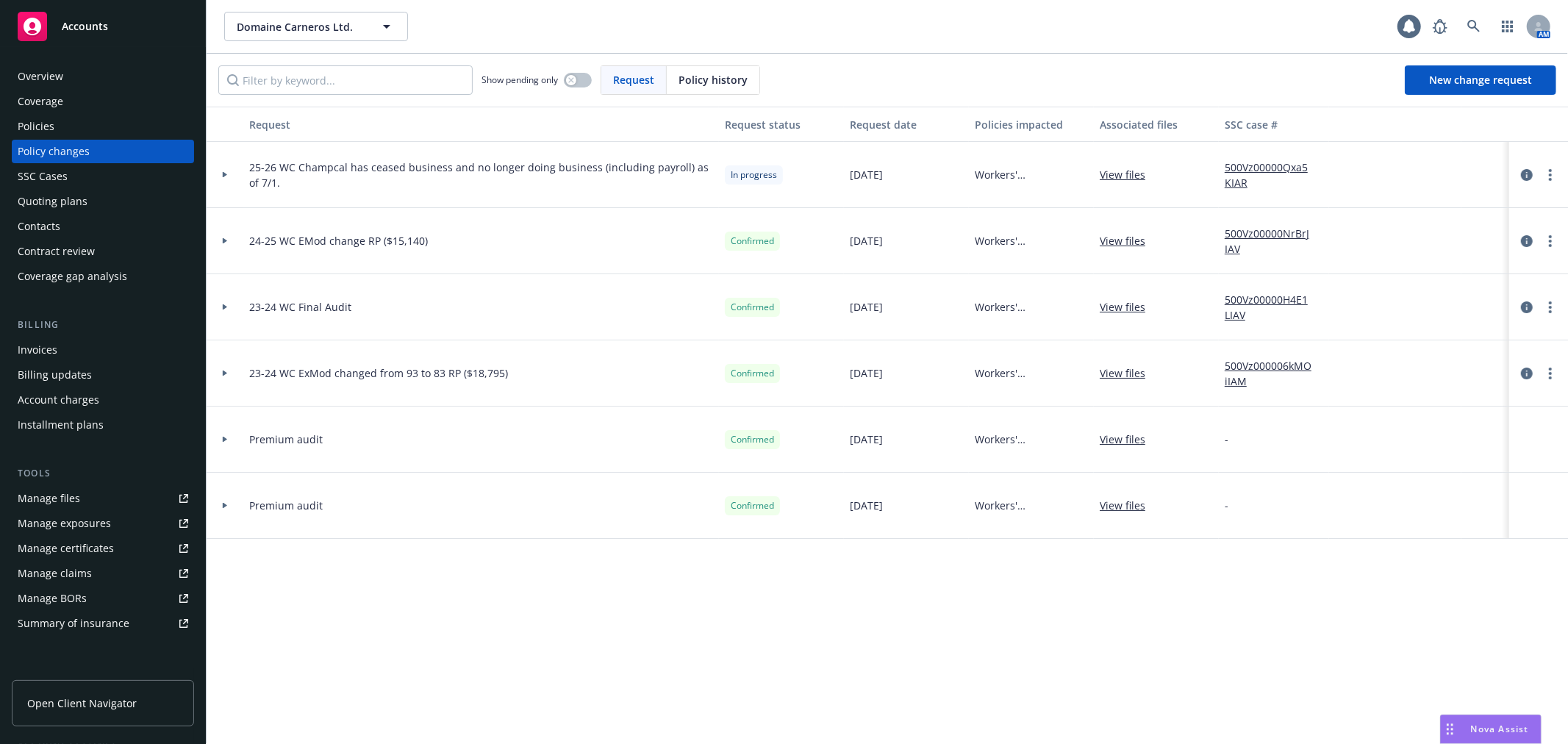
click at [79, 133] on div "Policies" at bounding box center [102, 127] width 171 height 23
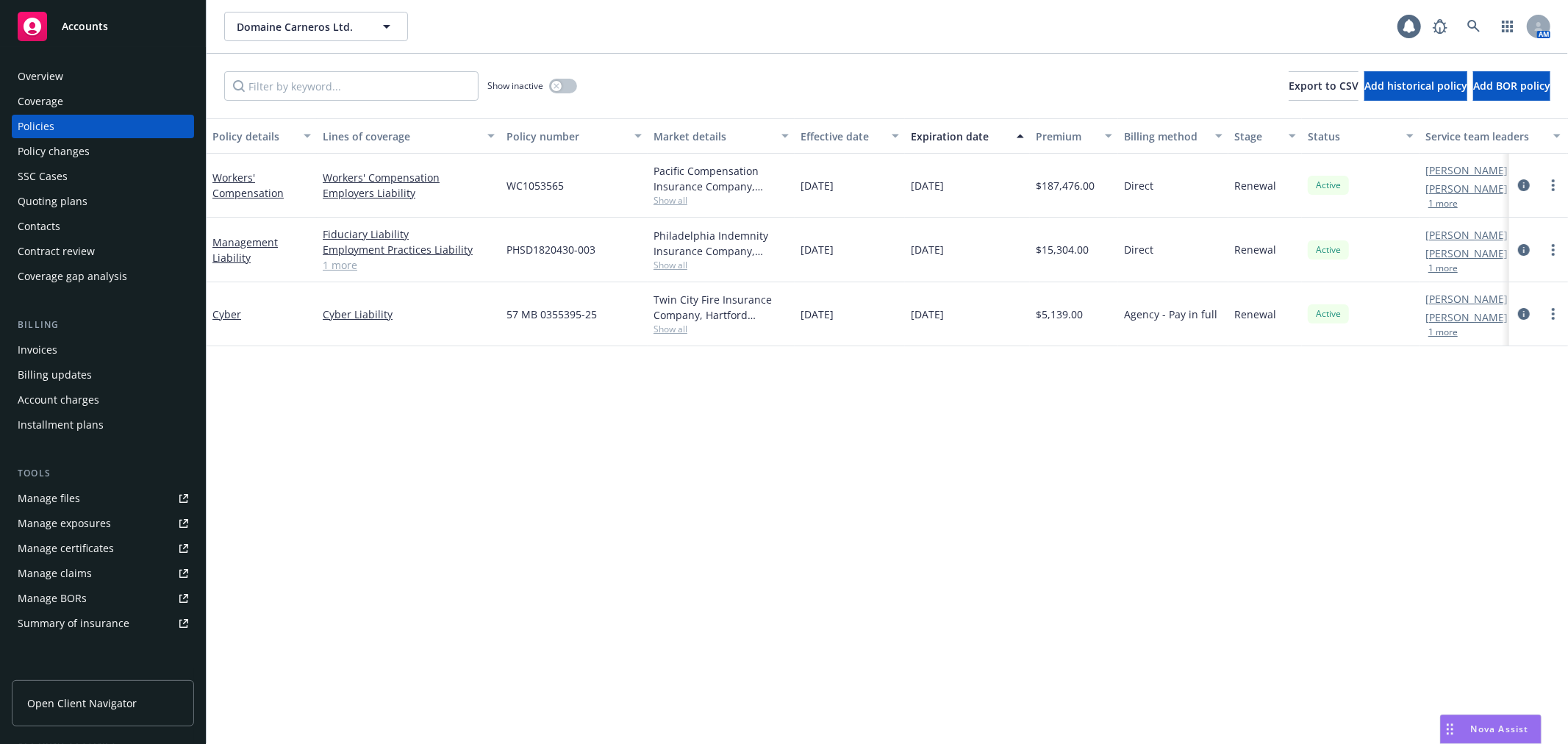
click at [87, 155] on div "Policy changes" at bounding box center [53, 152] width 72 height 23
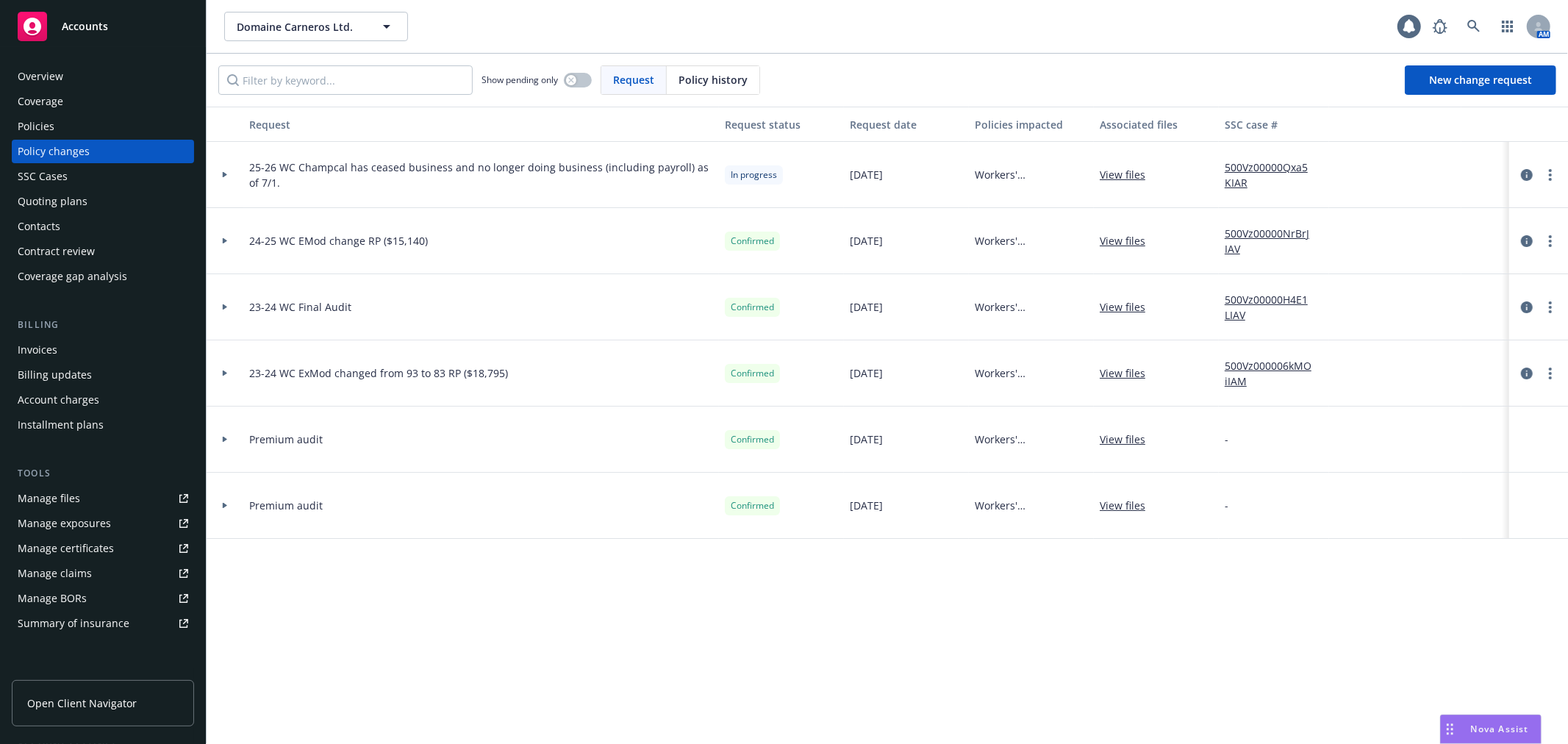
click at [88, 126] on div "Policies" at bounding box center [102, 127] width 171 height 23
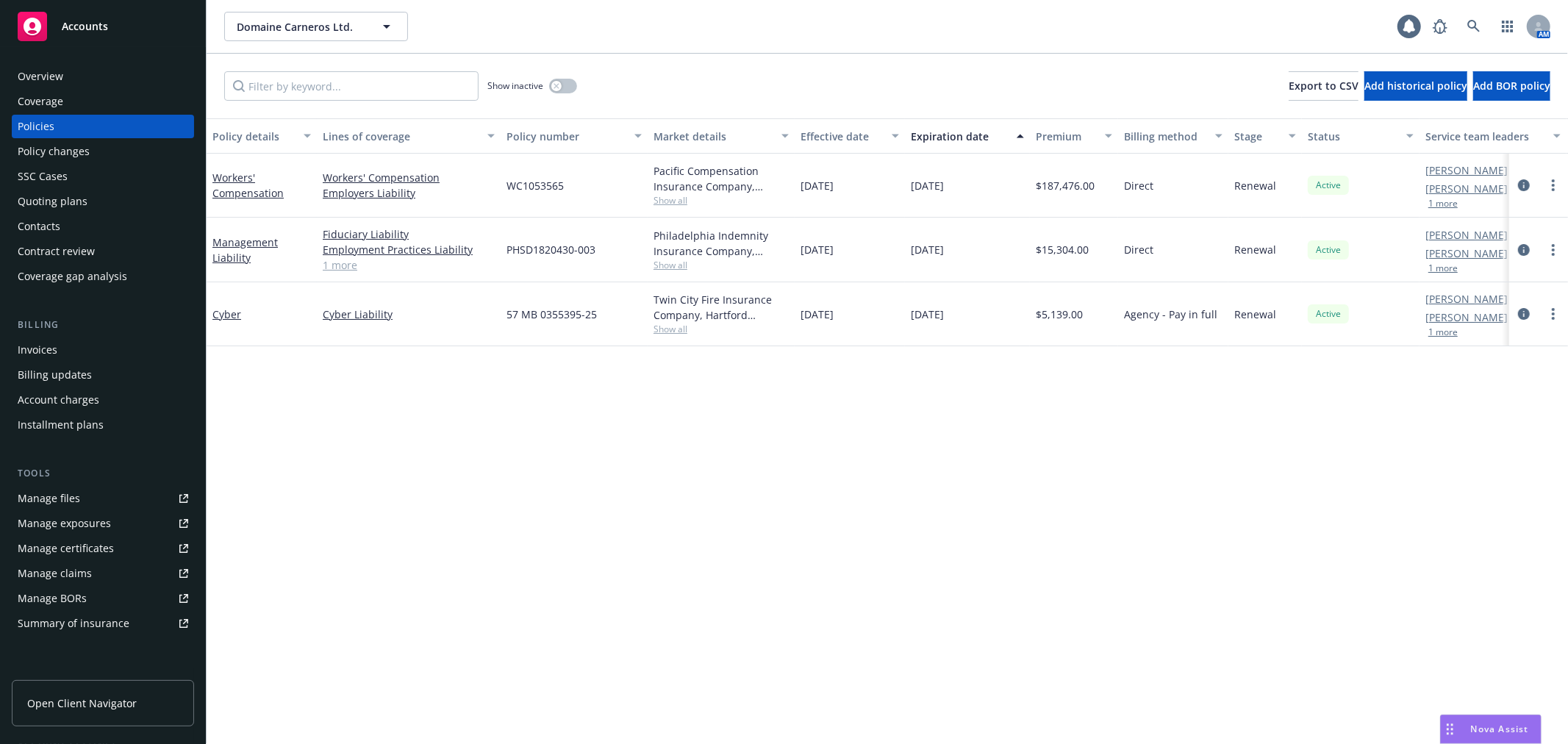
click at [529, 187] on span "WC1053565" at bounding box center [535, 186] width 57 height 16
copy span "WC1053565"
click at [77, 157] on div "Policy changes" at bounding box center [53, 152] width 72 height 23
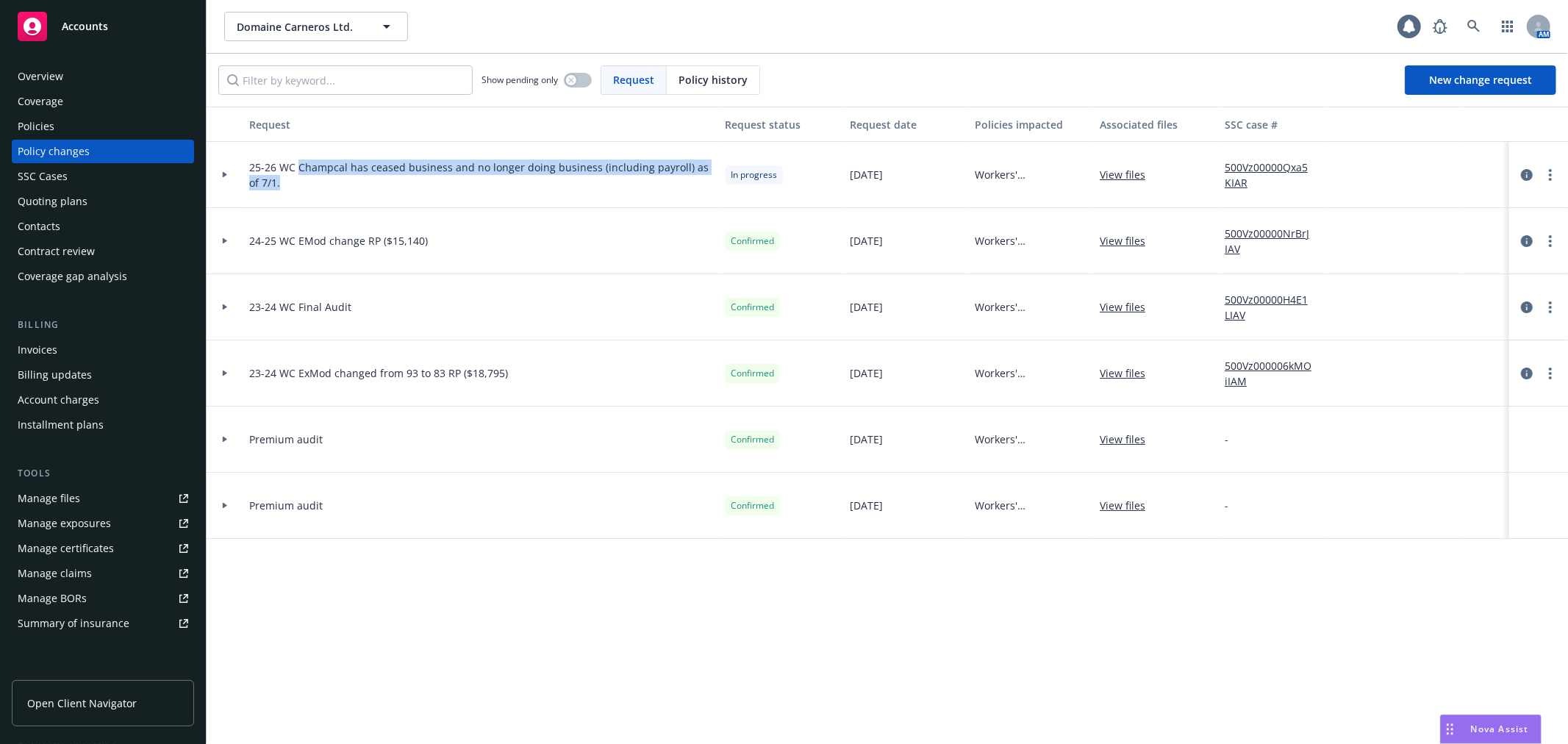
drag, startPoint x: 298, startPoint y: 170, endPoint x: 303, endPoint y: 177, distance: 8.6
click at [303, 177] on span "25-26 WC Champcal has ceased business and no longer doing business (including p…" at bounding box center [481, 174] width 464 height 31
copy span "Champcal has ceased business and no longer doing business (including payroll) a…"
click at [122, 522] on link "Manage exposures" at bounding box center [102, 523] width 182 height 23
click at [222, 173] on icon at bounding box center [224, 174] width 6 height 5
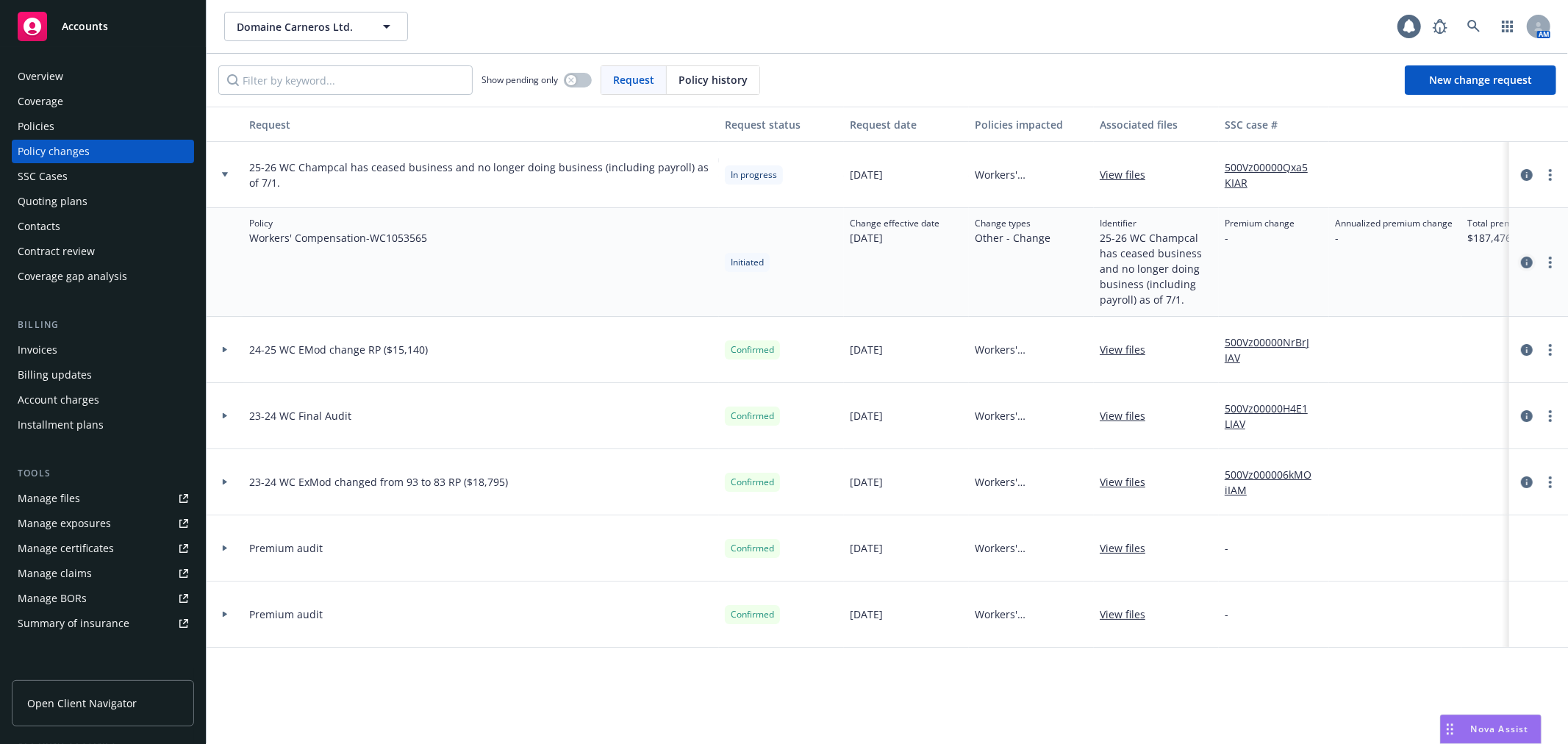
click at [1525, 257] on icon "circleInformation" at bounding box center [1527, 262] width 12 height 12
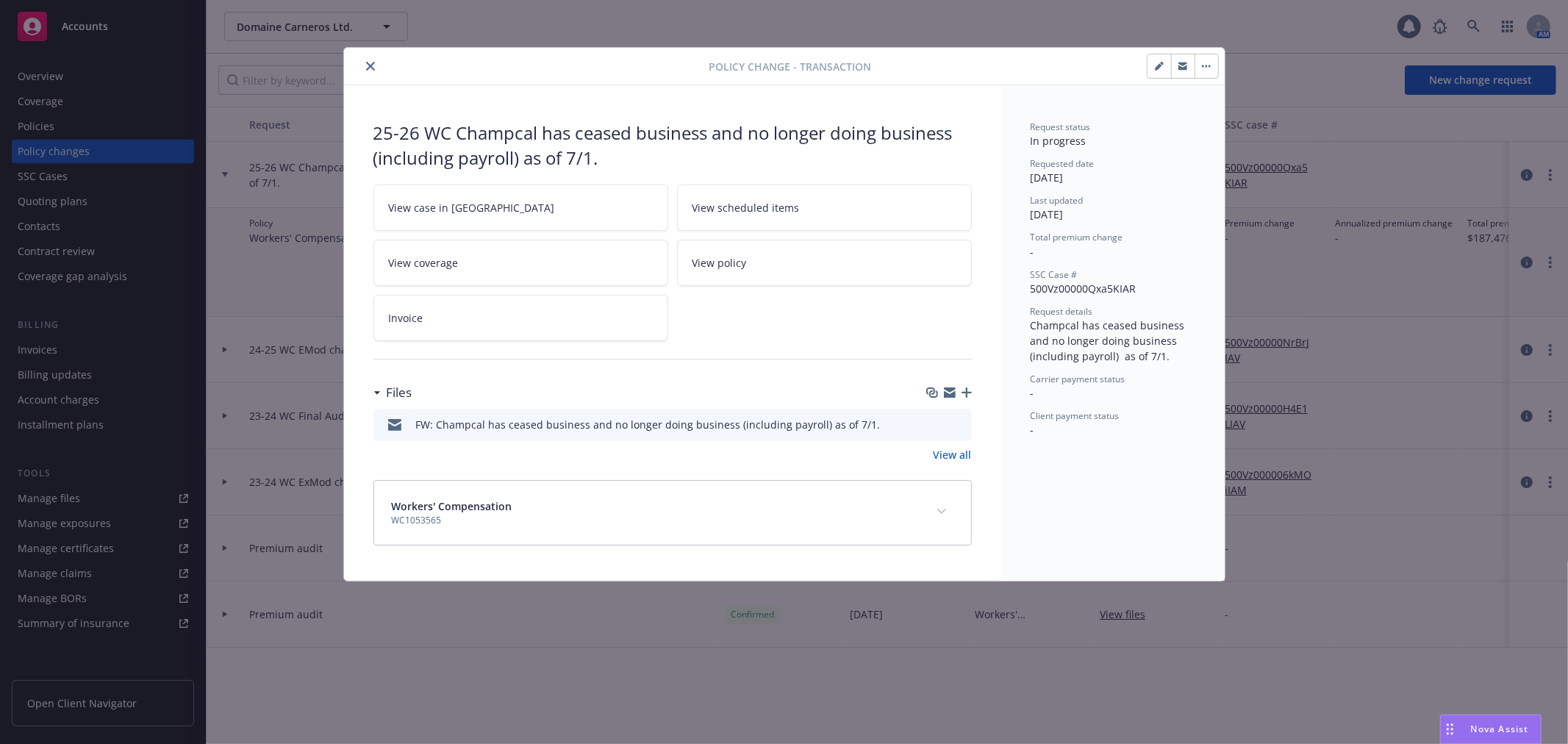
click at [946, 397] on icon "button" at bounding box center [950, 394] width 12 height 7
click at [366, 64] on icon "close" at bounding box center [370, 66] width 9 height 9
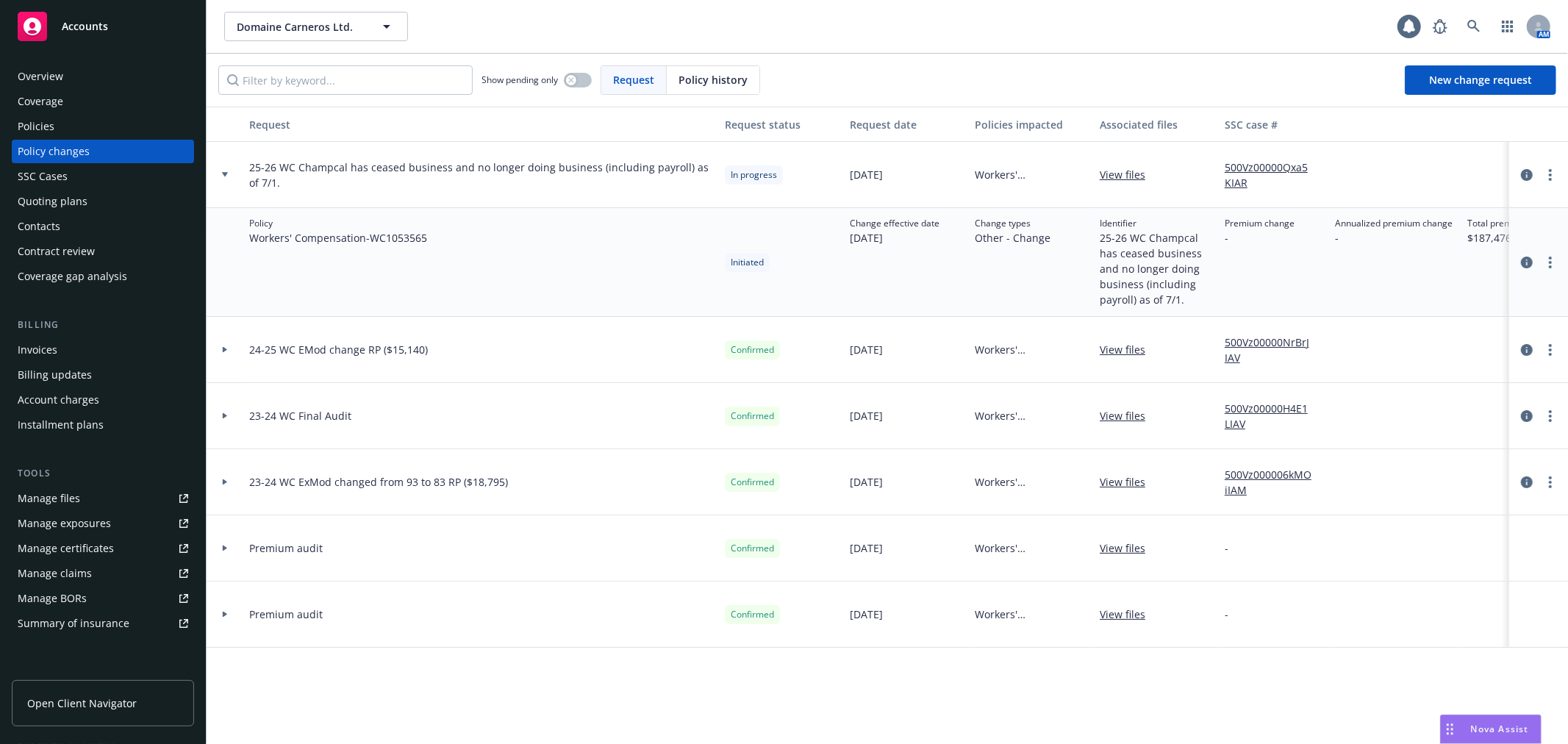
click at [122, 128] on div "Policies" at bounding box center [102, 127] width 171 height 23
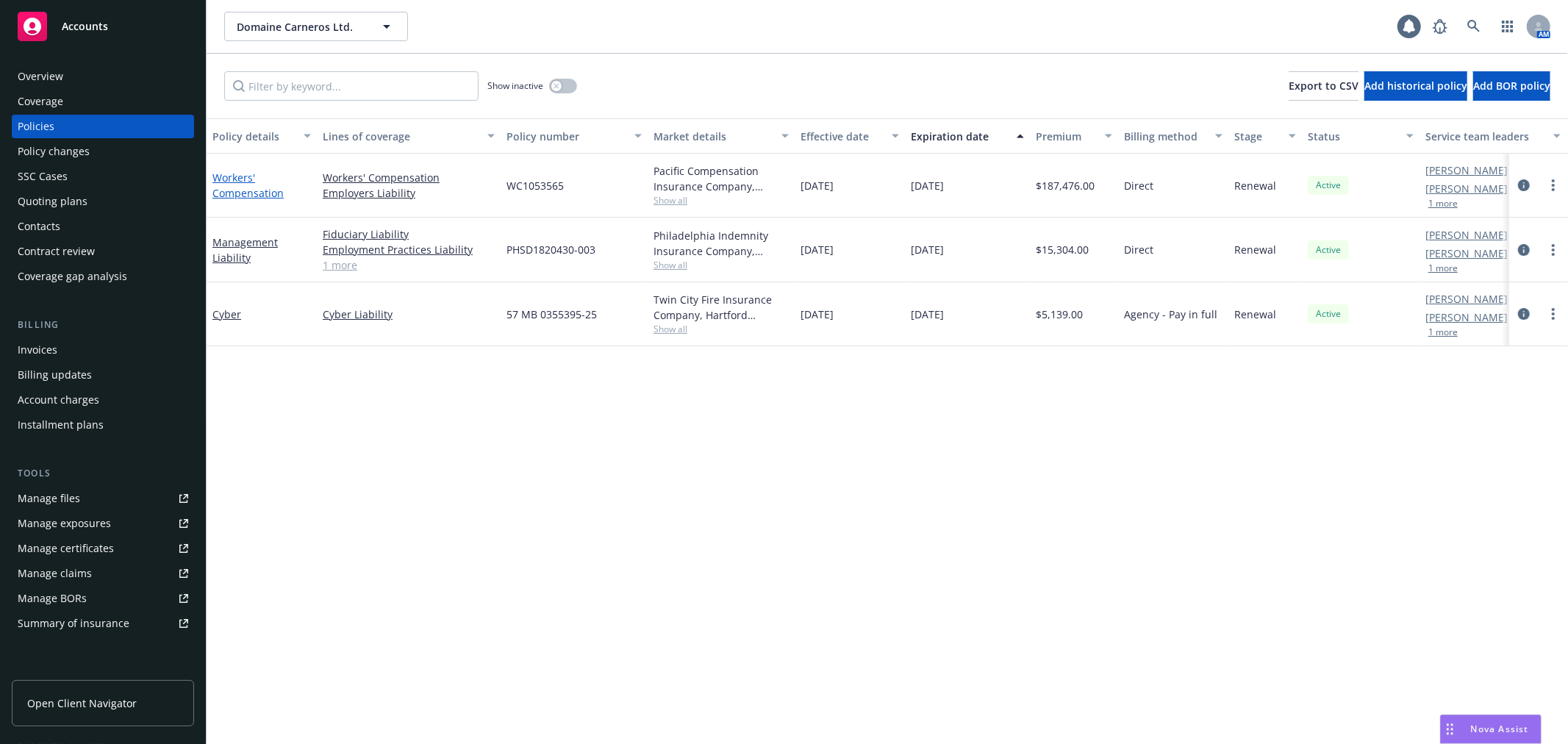
click at [227, 178] on link "Workers' Compensation" at bounding box center [248, 185] width 72 height 29
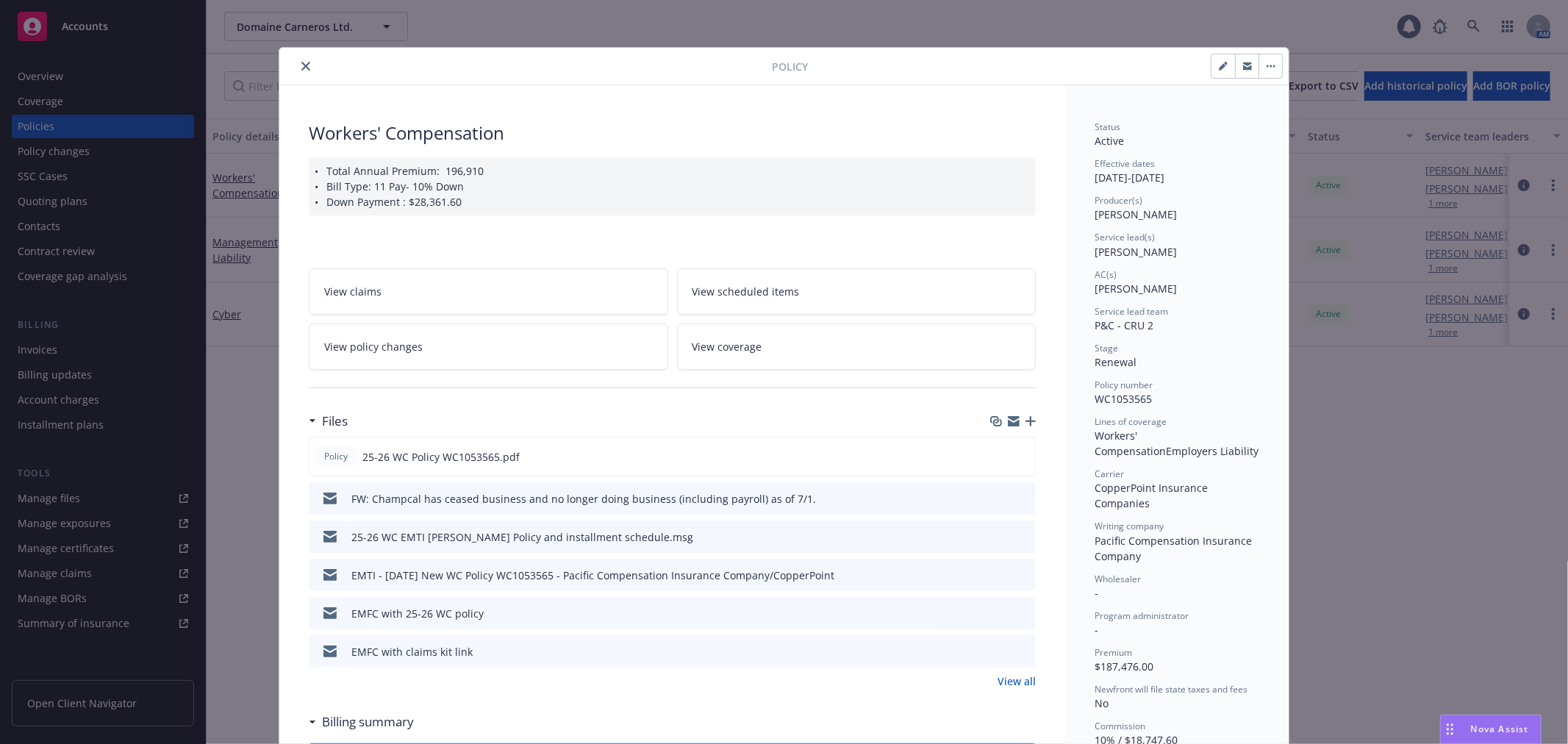
scroll to position [44, 0]
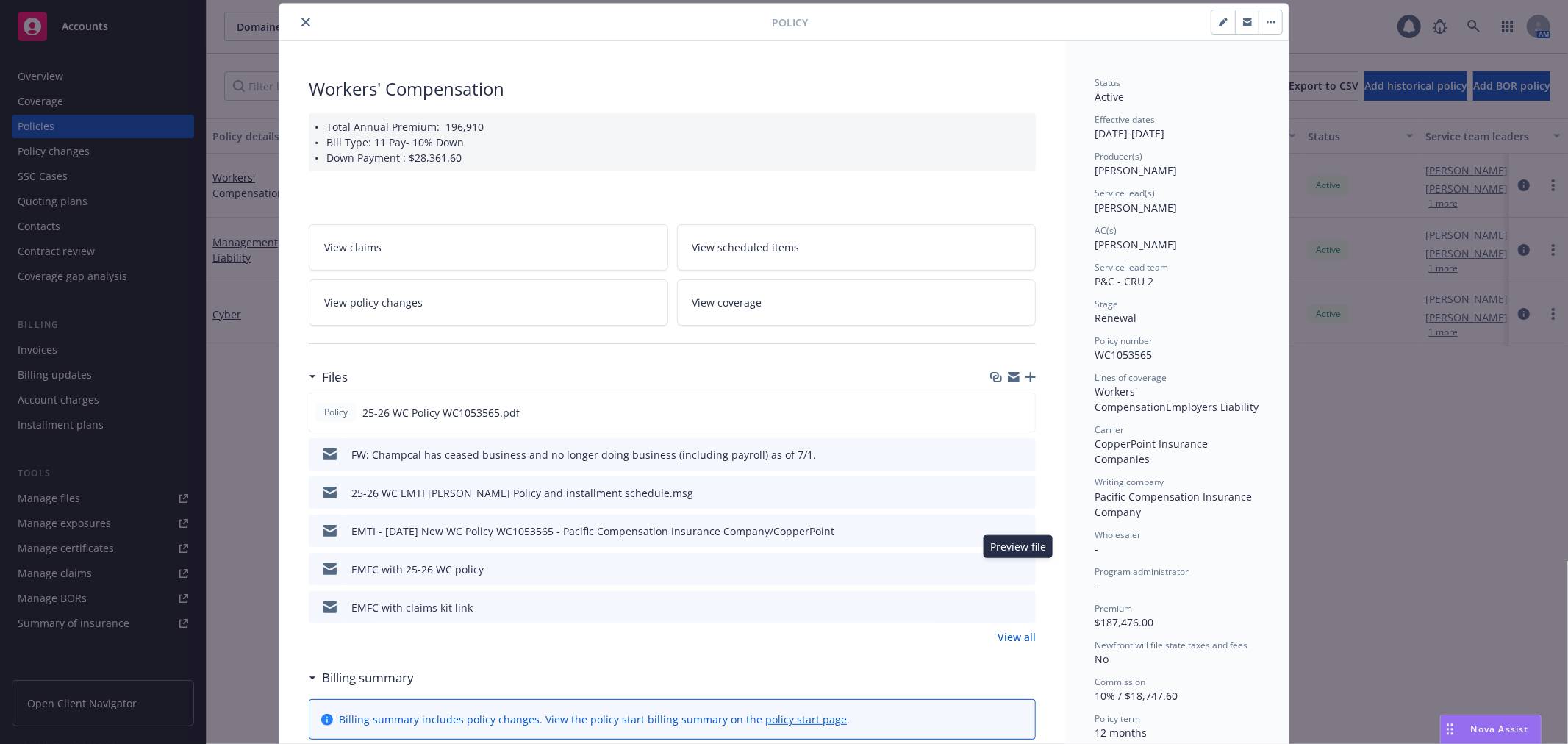
click at [1016, 569] on icon "preview file" at bounding box center [1022, 568] width 13 height 10
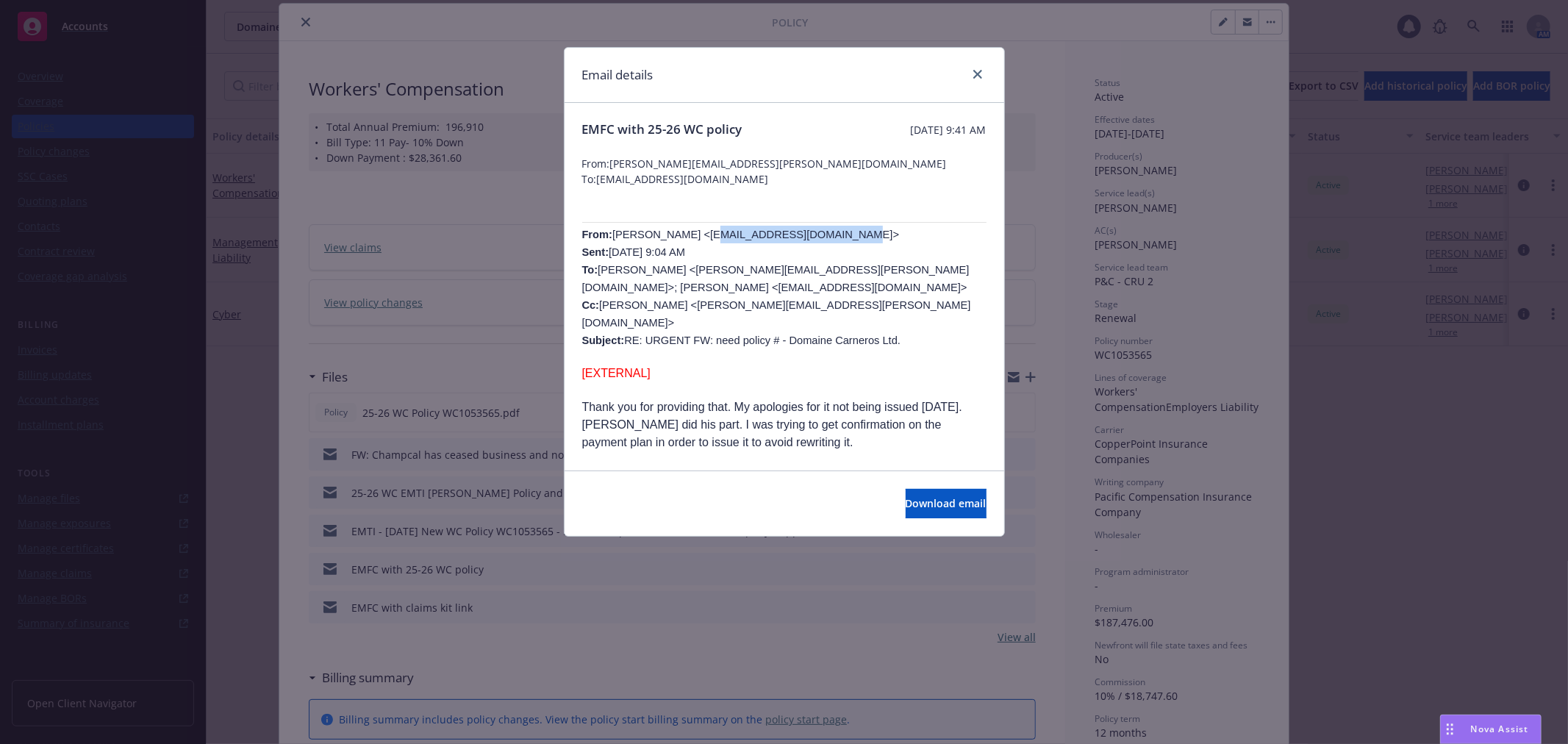
drag, startPoint x: 689, startPoint y: 231, endPoint x: 815, endPoint y: 233, distance: 126.0
click at [816, 233] on span "[PERSON_NAME] <[EMAIL_ADDRESS][DOMAIN_NAME]> Sent: [DATE] 9:04 AM To: [PERSON_N…" at bounding box center [777, 287] width 389 height 117
copy span "[EMAIL_ADDRESS][DOMAIN_NAME]"
click at [978, 68] on link "close" at bounding box center [977, 74] width 17 height 17
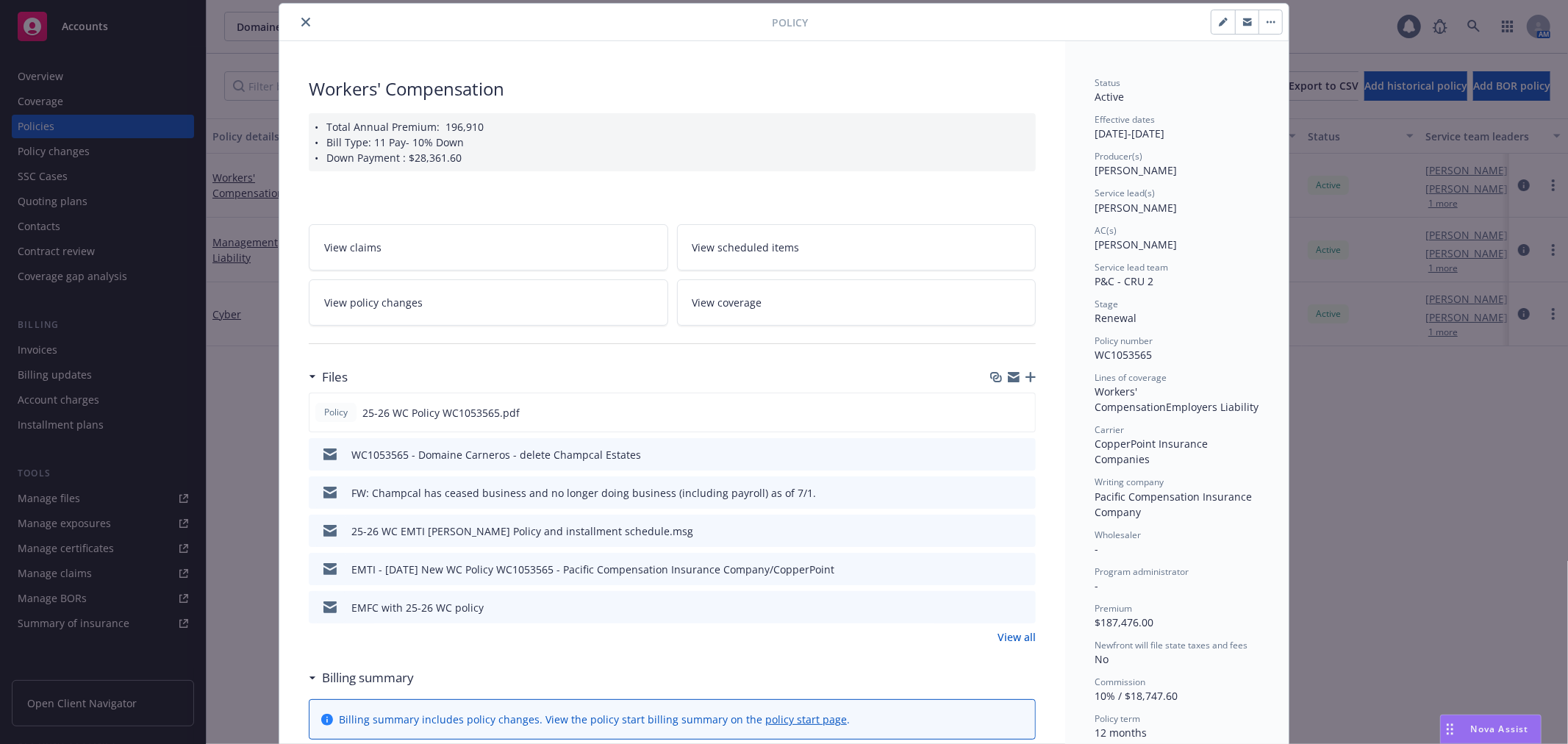
click at [1019, 632] on link "View all" at bounding box center [1016, 637] width 38 height 16
